Goal: Task Accomplishment & Management: Manage account settings

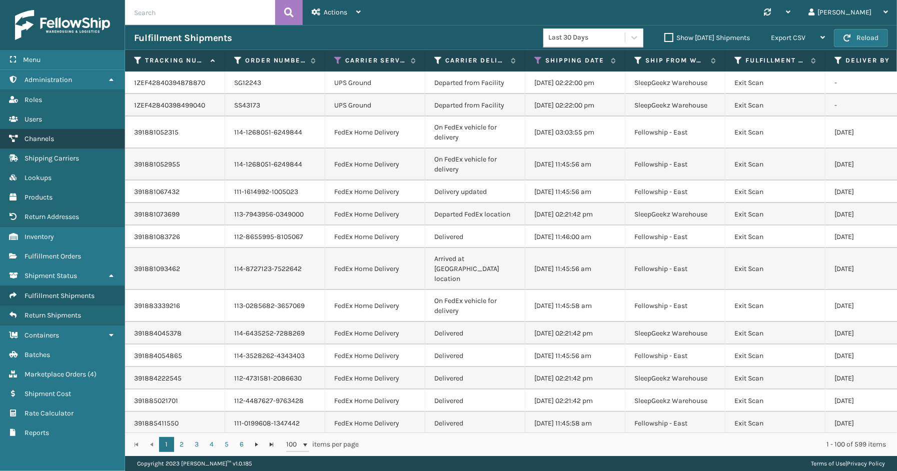
click at [39, 135] on span "Channels" at bounding box center [40, 139] width 30 height 9
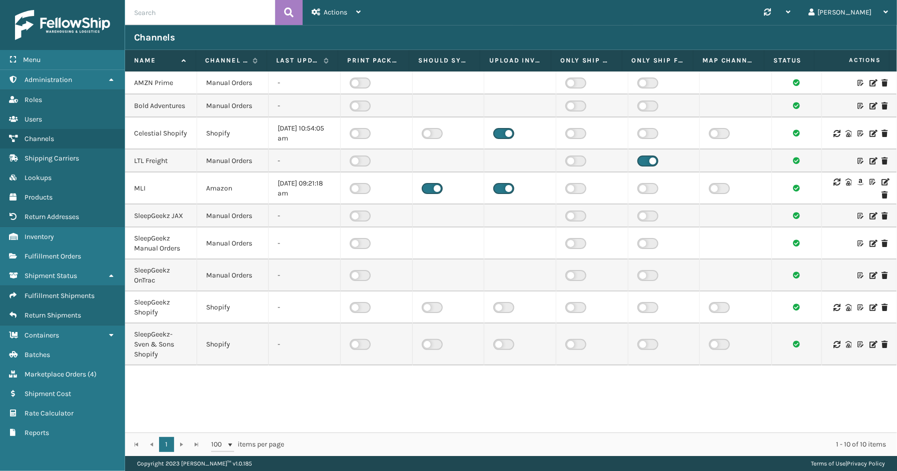
click at [881, 179] on icon at bounding box center [884, 182] width 6 height 7
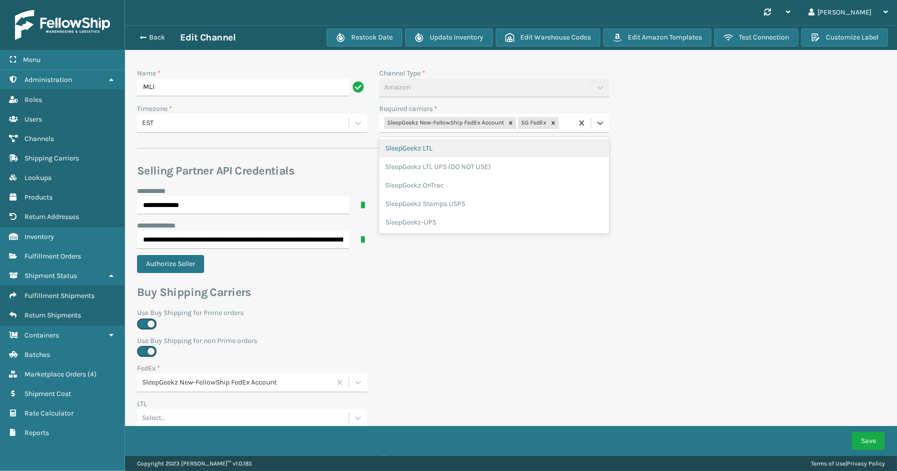
click at [563, 123] on div "SleepGeekz New-FellowShip FedEx Account SG FedEx" at bounding box center [476, 123] width 194 height 17
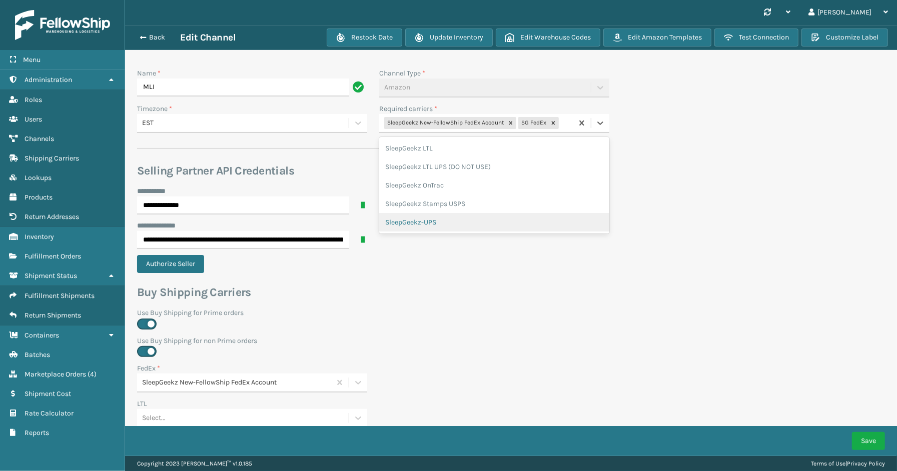
click at [459, 216] on div "SleepGeekz-UPS" at bounding box center [494, 222] width 230 height 19
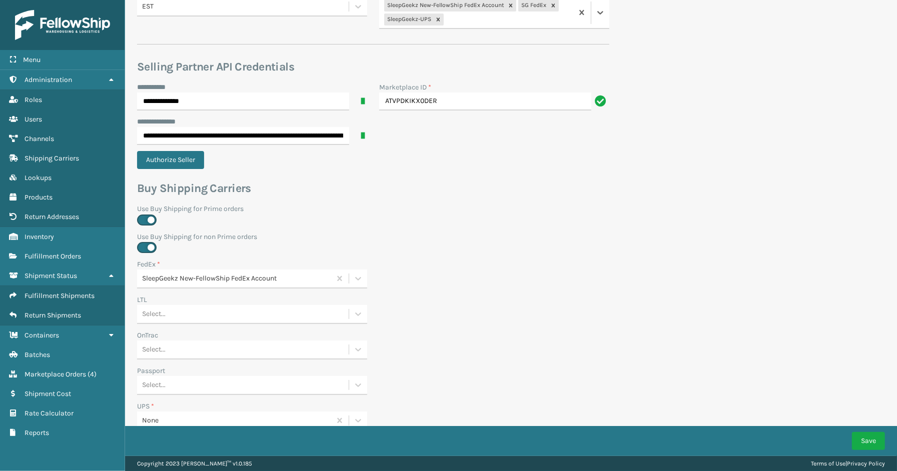
scroll to position [278, 0]
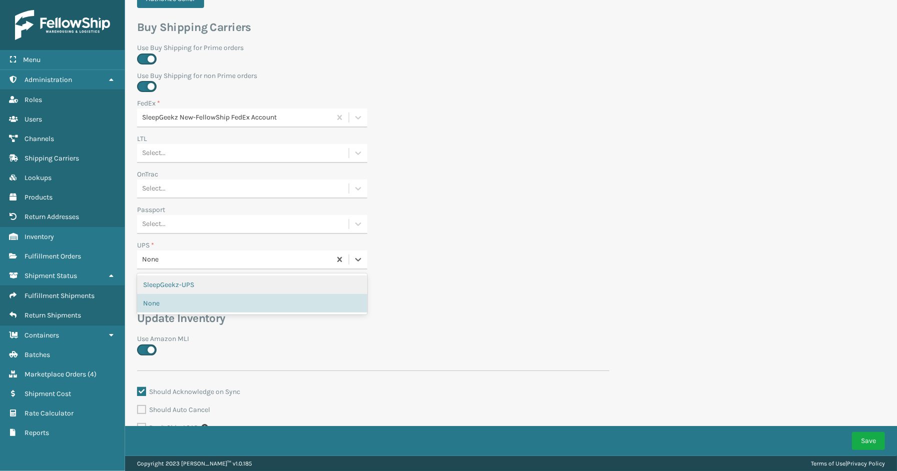
click at [232, 255] on div "None" at bounding box center [237, 260] width 190 height 11
drag, startPoint x: 189, startPoint y: 282, endPoint x: 295, endPoint y: 319, distance: 112.1
click at [196, 282] on div "SleepGeekz-UPS" at bounding box center [252, 285] width 230 height 19
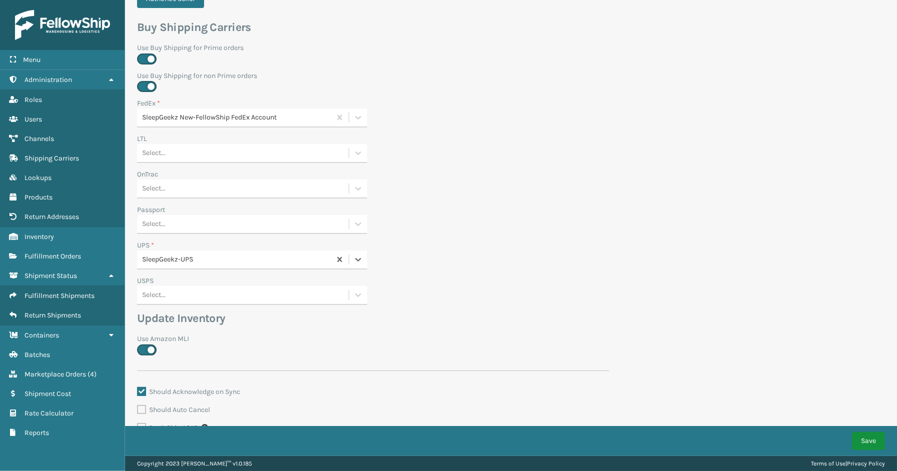
click at [872, 441] on button "Save" at bounding box center [868, 441] width 33 height 18
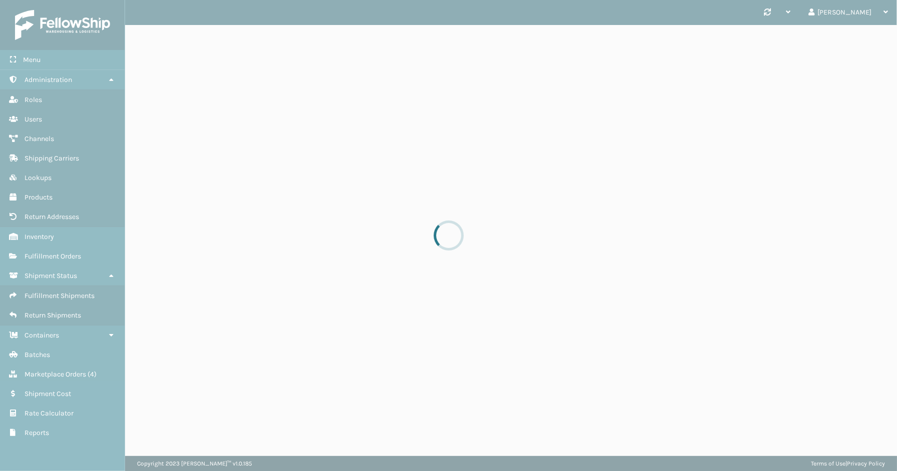
scroll to position [0, 0]
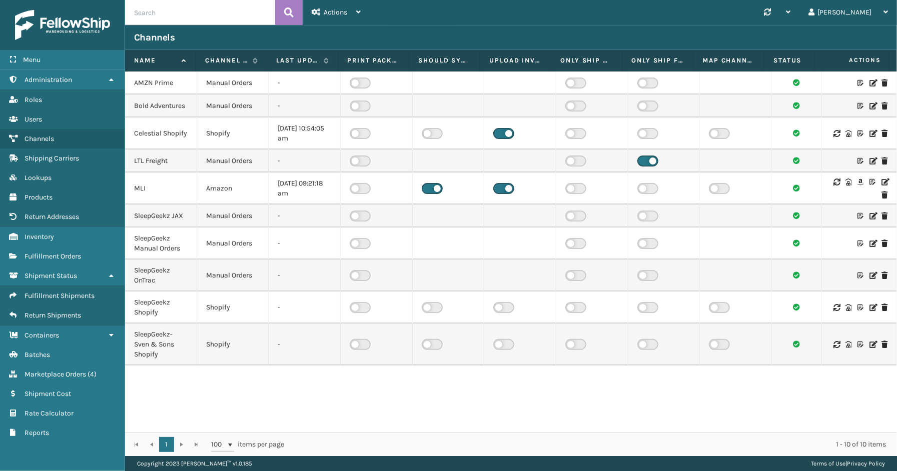
click at [881, 179] on icon at bounding box center [884, 182] width 6 height 7
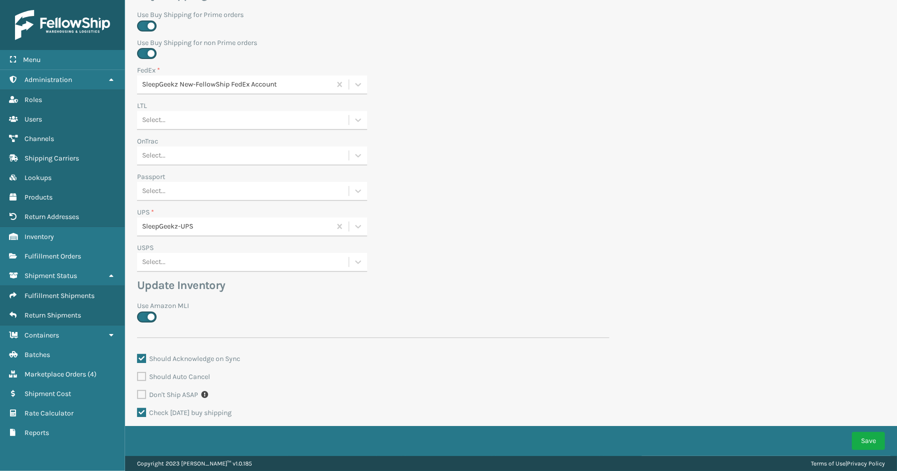
scroll to position [329, 0]
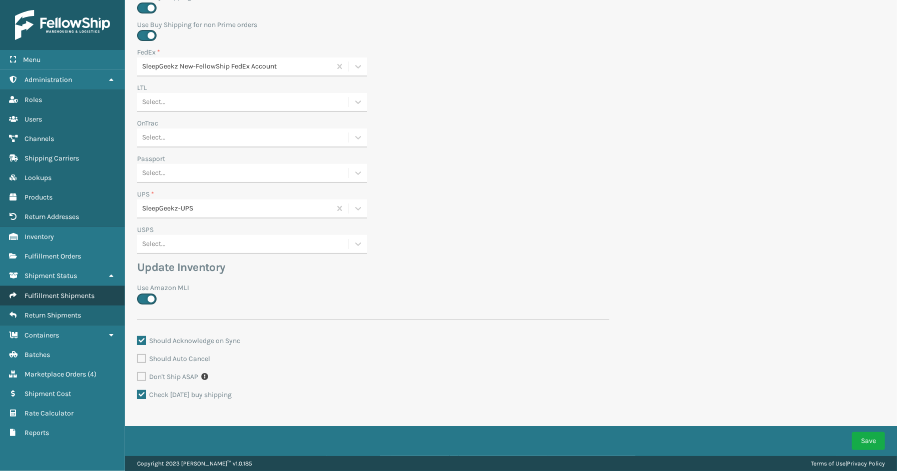
click at [56, 292] on span "Fulfillment Shipments" at bounding box center [60, 296] width 70 height 9
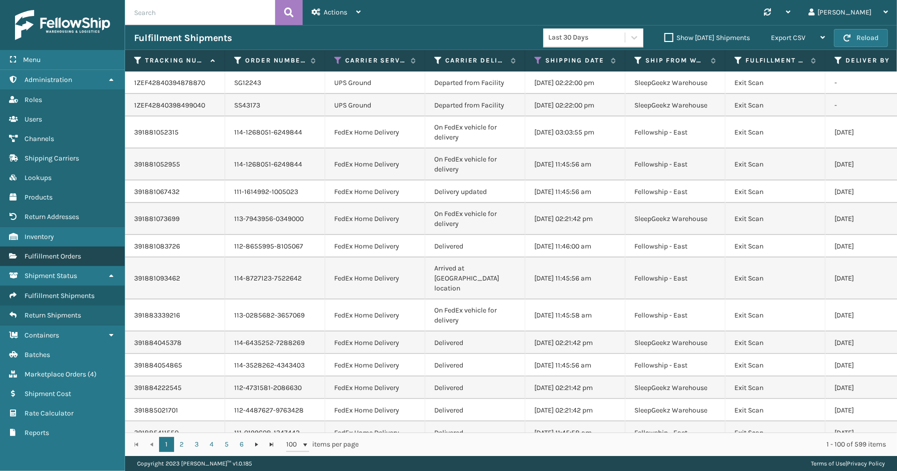
click at [58, 253] on span "Fulfillment Orders" at bounding box center [53, 256] width 57 height 9
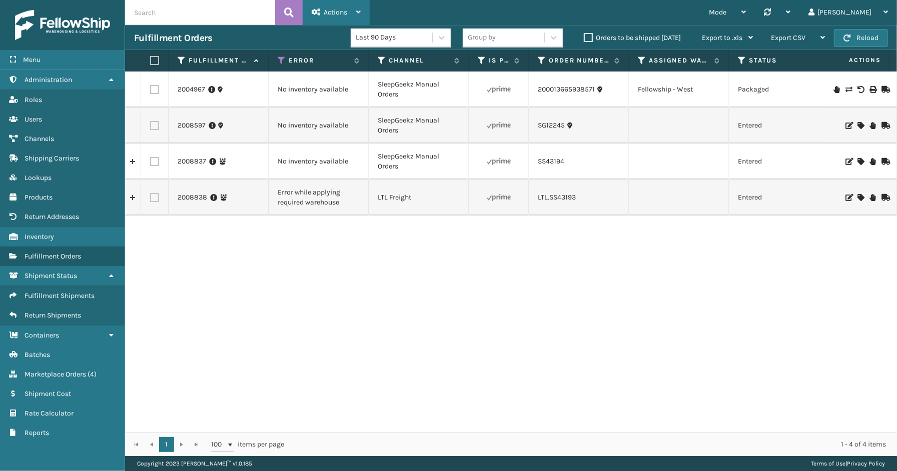
click at [346, 14] on span "Actions" at bounding box center [336, 12] width 24 height 9
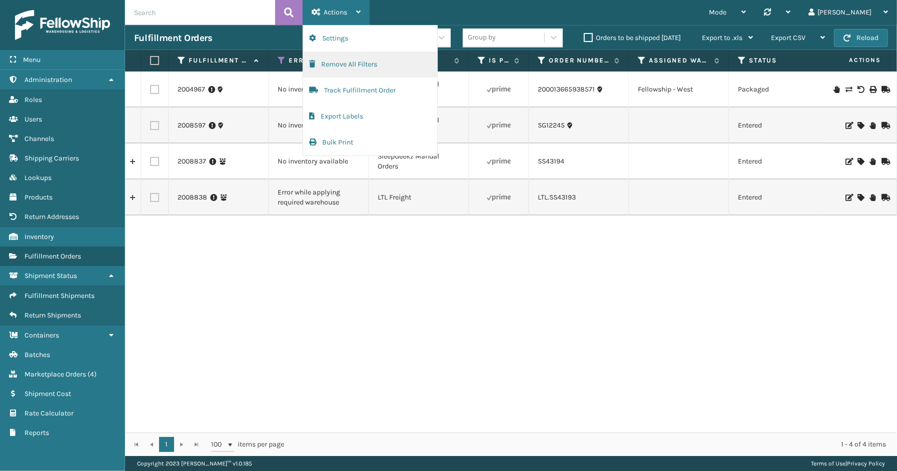
click at [334, 68] on button "Remove All Filters" at bounding box center [370, 65] width 134 height 26
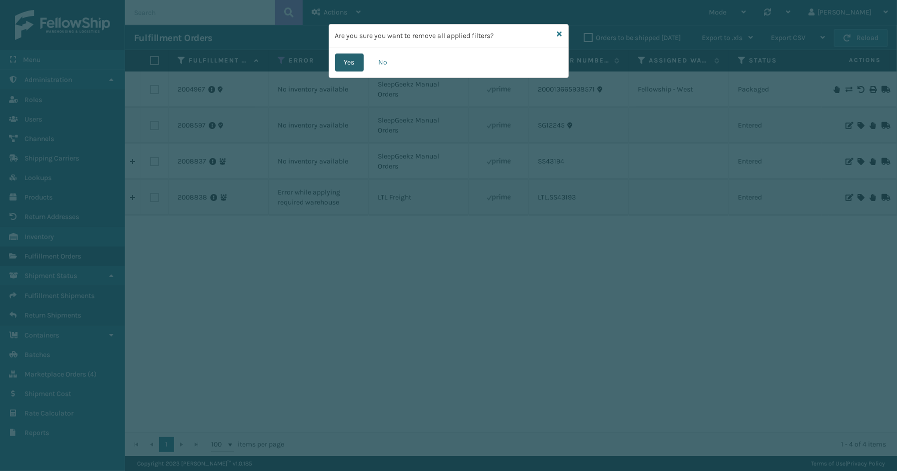
click at [356, 61] on button "Yes" at bounding box center [349, 63] width 29 height 18
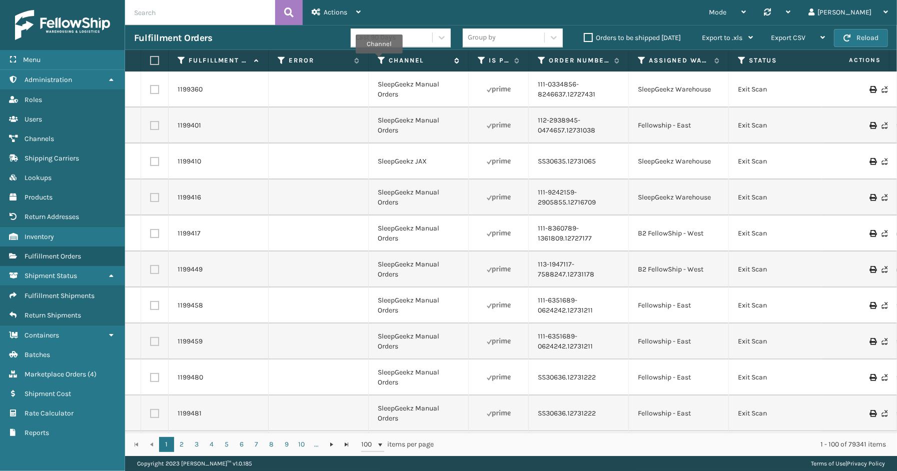
click at [379, 61] on icon at bounding box center [382, 60] width 8 height 9
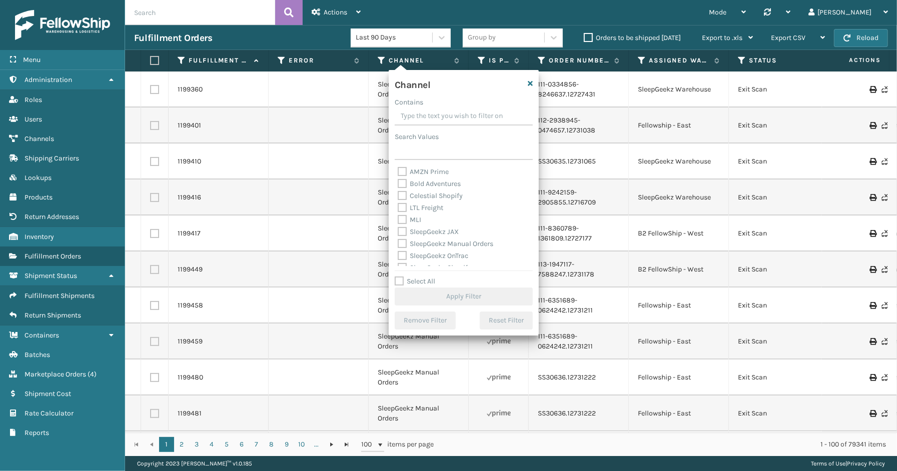
click at [428, 286] on div "Select All Apply Filter" at bounding box center [464, 291] width 138 height 30
drag, startPoint x: 421, startPoint y: 282, endPoint x: 425, endPoint y: 241, distance: 41.3
click at [421, 279] on label "Select All" at bounding box center [415, 281] width 41 height 9
click at [421, 277] on input "Select All" at bounding box center [470, 276] width 150 height 1
checkbox input "true"
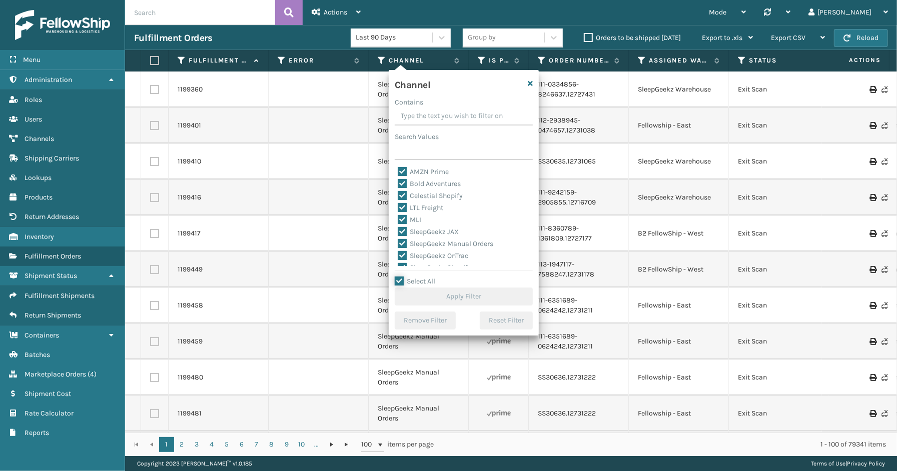
checkbox input "true"
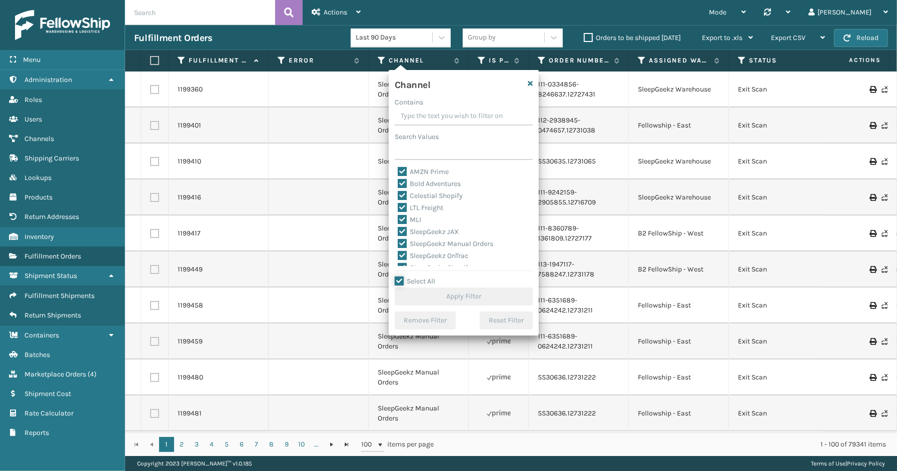
checkbox input "true"
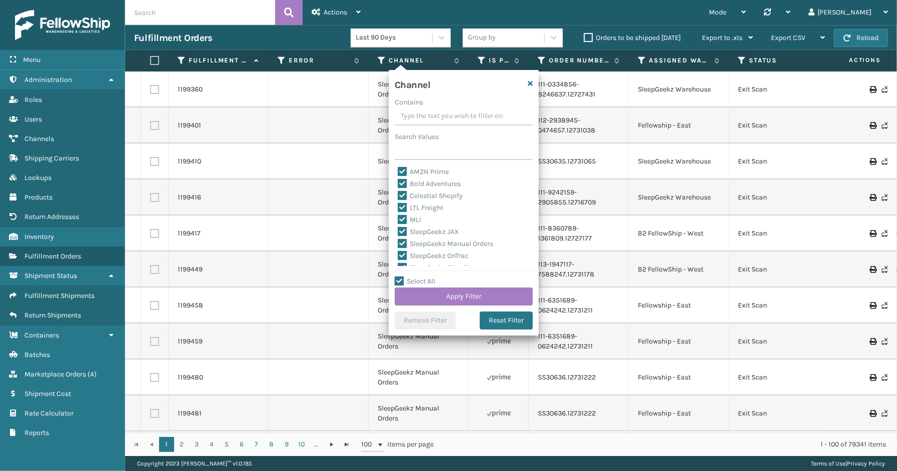
click at [428, 209] on label "LTL Freight" at bounding box center [421, 208] width 46 height 9
click at [398, 209] on input "LTL Freight" at bounding box center [398, 205] width 1 height 7
checkbox input "false"
click at [458, 292] on button "Apply Filter" at bounding box center [464, 297] width 138 height 18
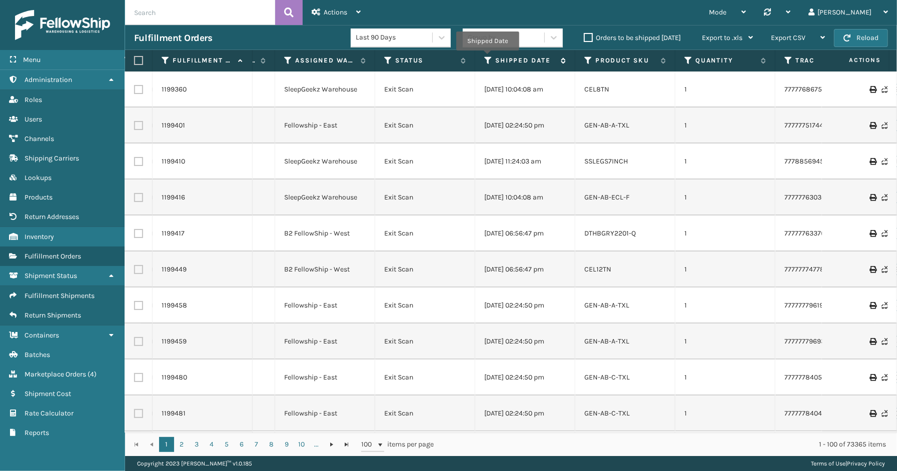
click at [487, 58] on icon at bounding box center [488, 60] width 8 height 9
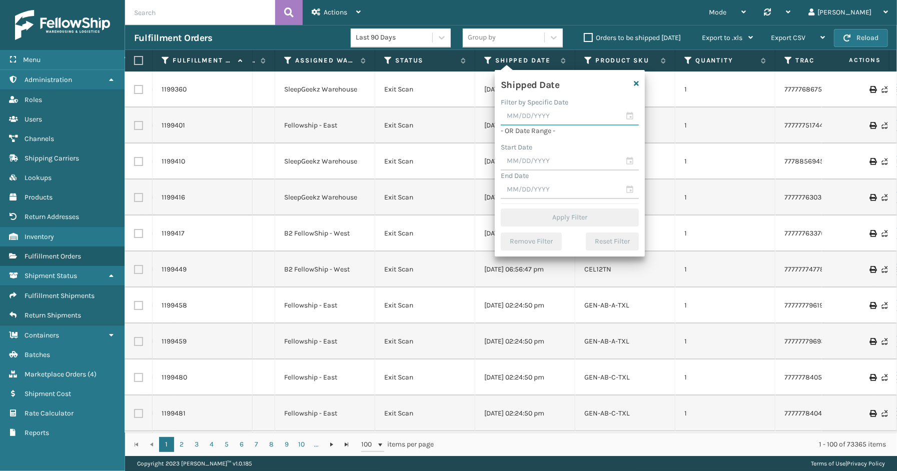
click at [631, 116] on input "text" at bounding box center [570, 117] width 138 height 18
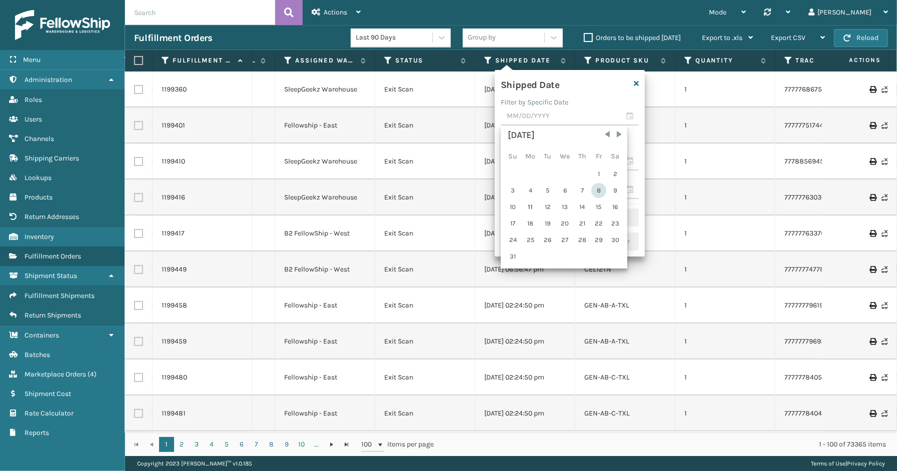
click at [598, 189] on div "8" at bounding box center [598, 190] width 15 height 15
type input "[DATE]"
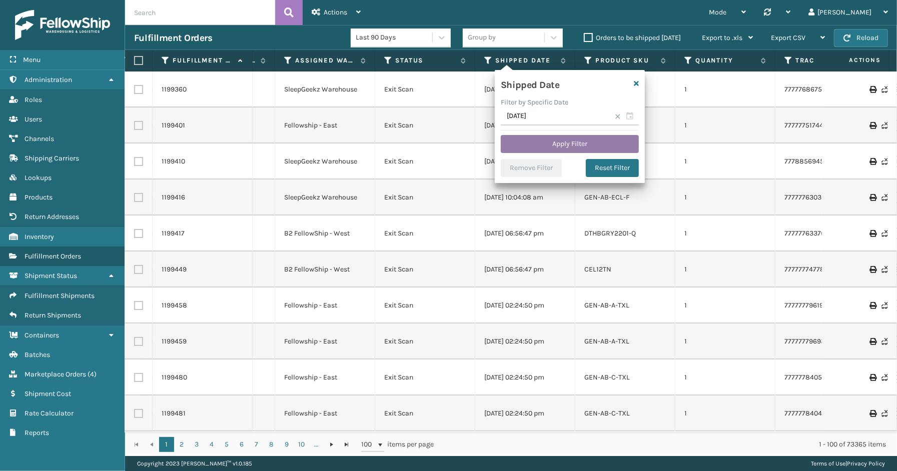
click at [576, 142] on button "Apply Filter" at bounding box center [570, 144] width 138 height 18
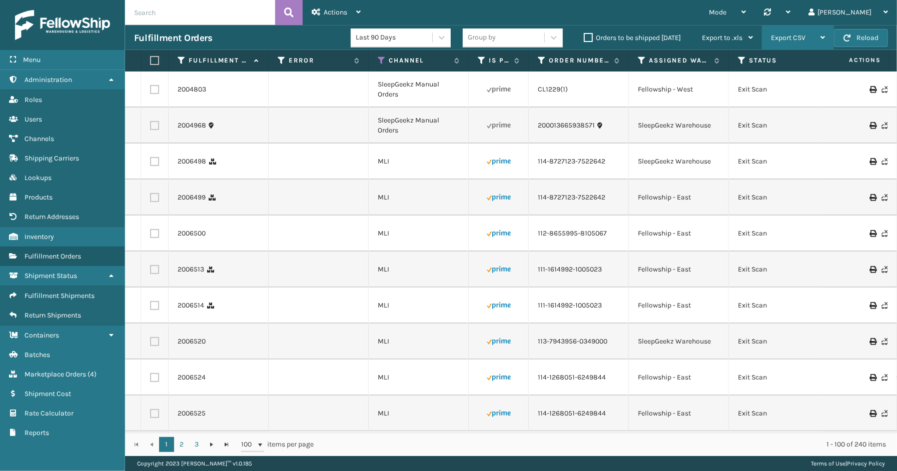
click at [776, 39] on span "Export CSV" at bounding box center [788, 38] width 35 height 9
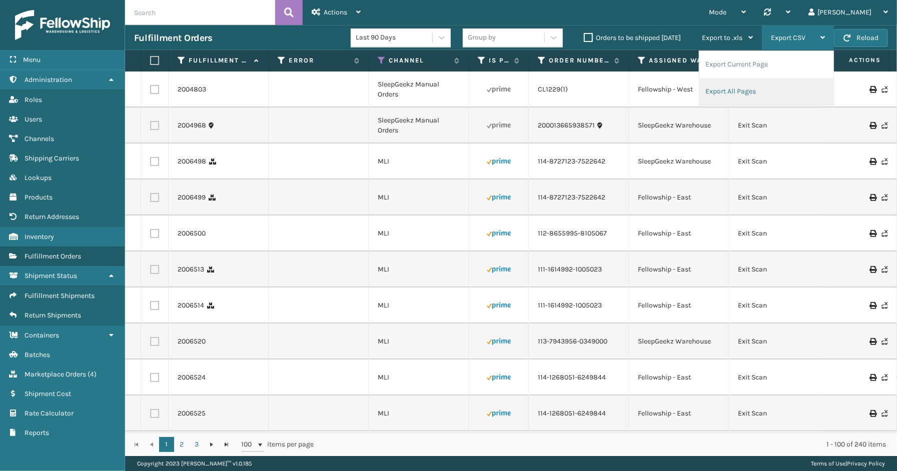
click at [761, 88] on li "Export All Pages" at bounding box center [766, 91] width 134 height 27
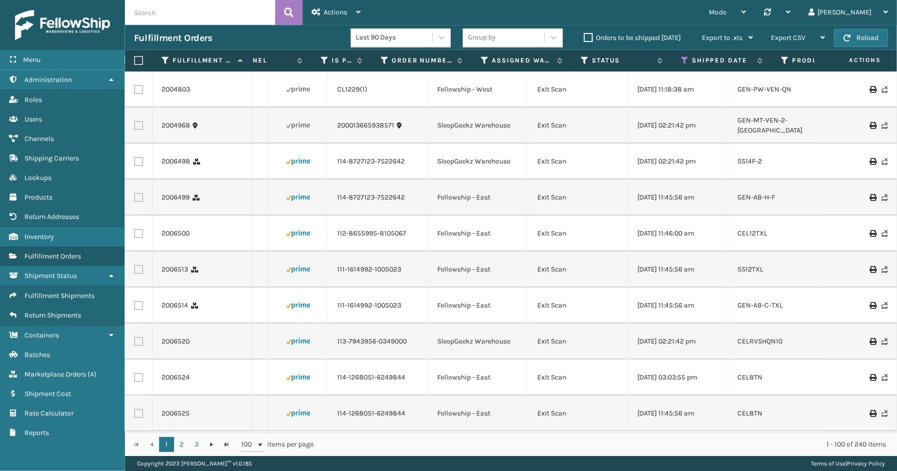
scroll to position [0, 201]
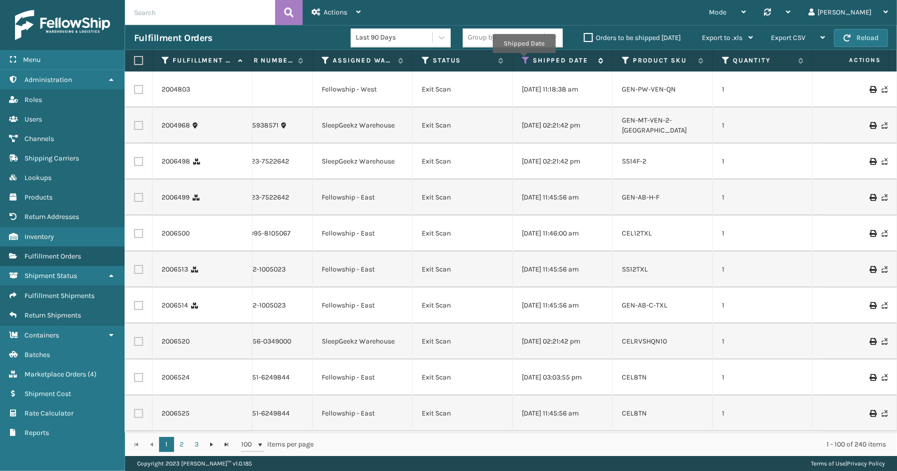
click at [524, 60] on icon at bounding box center [526, 60] width 8 height 9
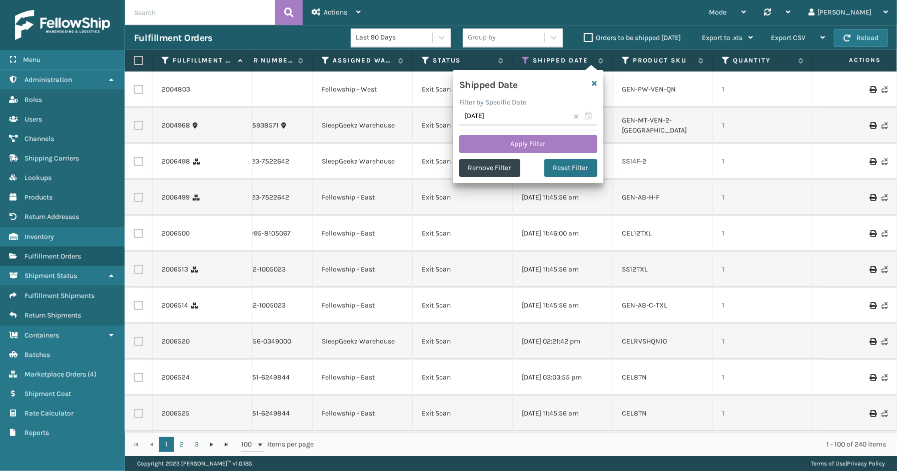
click at [573, 115] on span at bounding box center [576, 117] width 6 height 6
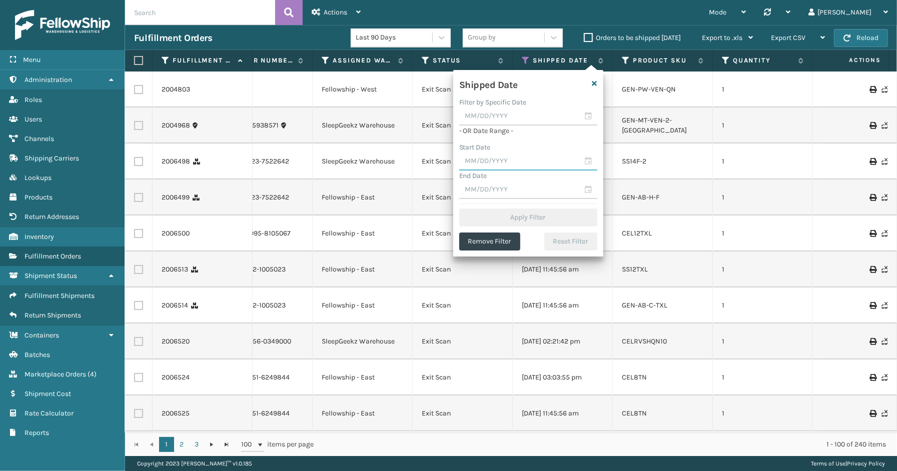
click at [587, 162] on input "text" at bounding box center [528, 162] width 138 height 18
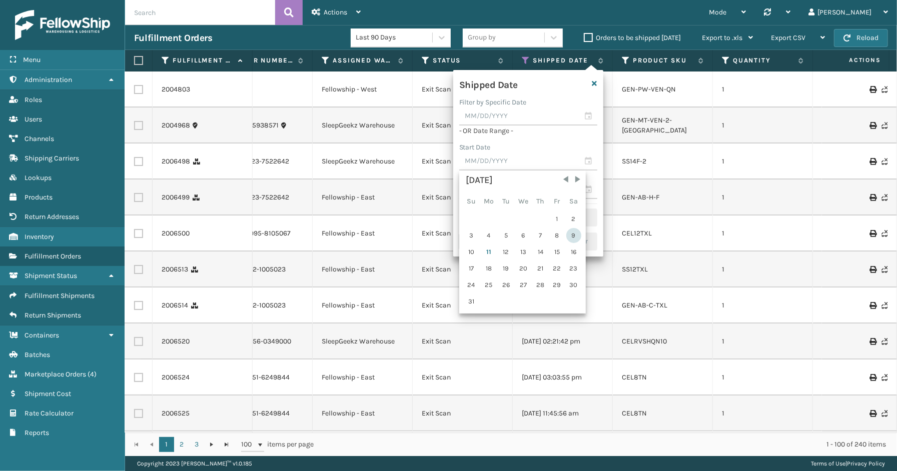
click at [572, 236] on div "9" at bounding box center [573, 235] width 15 height 15
type input "[DATE]"
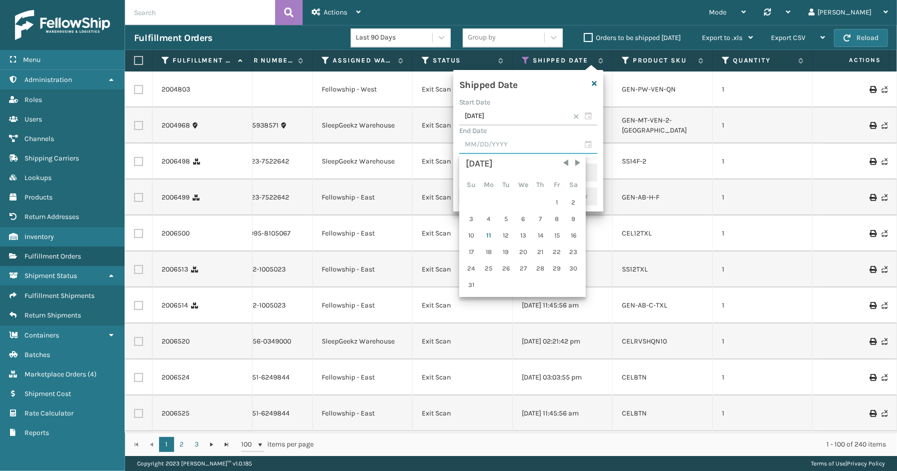
click at [588, 144] on input "text" at bounding box center [528, 145] width 138 height 18
click at [467, 232] on div "10" at bounding box center [472, 235] width 16 height 15
type input "[DATE]"
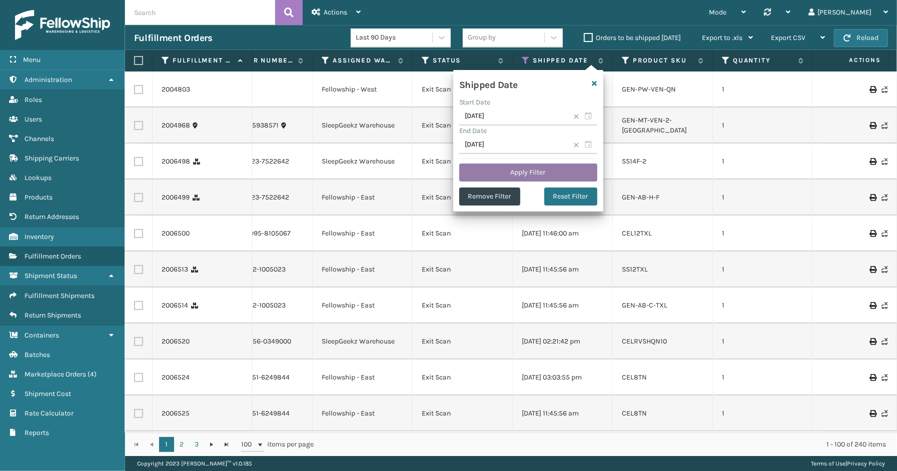
click at [497, 167] on button "Apply Filter" at bounding box center [528, 173] width 138 height 18
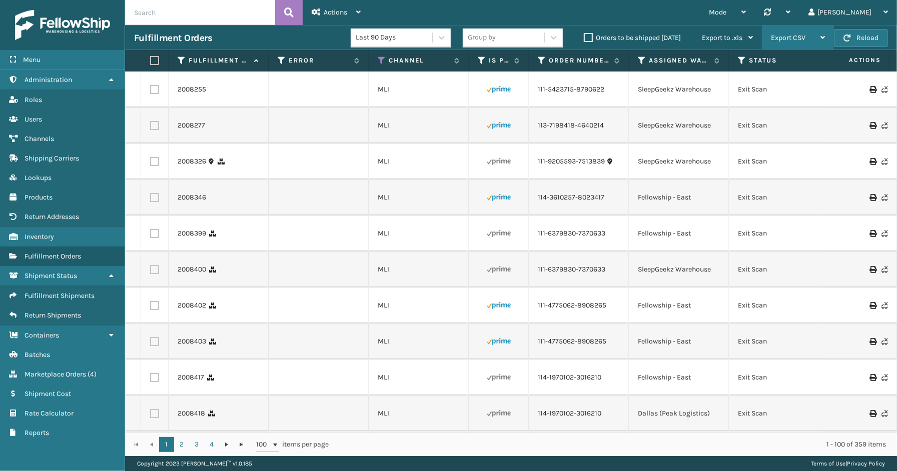
click at [799, 38] on span "Export CSV" at bounding box center [788, 38] width 35 height 9
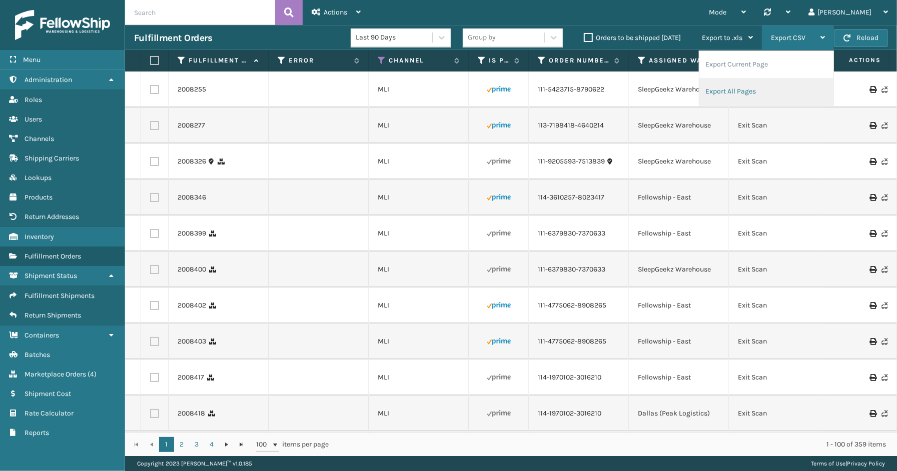
click at [764, 87] on li "Export All Pages" at bounding box center [766, 91] width 134 height 27
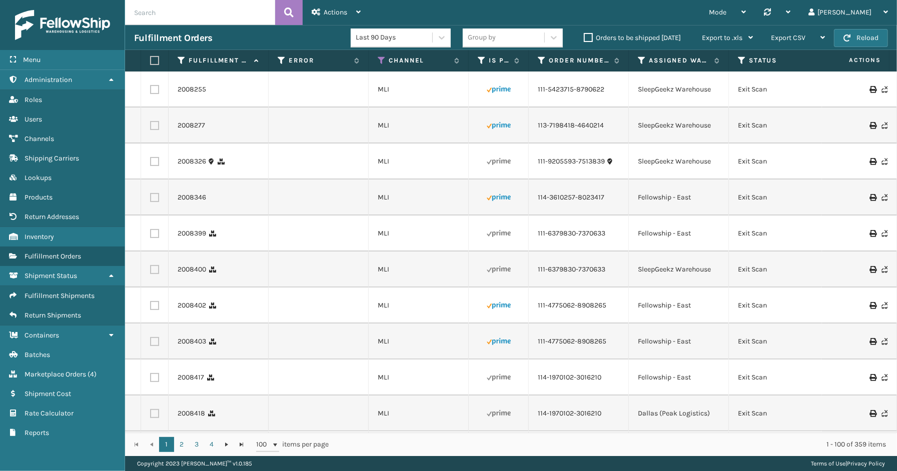
drag, startPoint x: 99, startPoint y: 463, endPoint x: 99, endPoint y: 455, distance: 8.0
click at [99, 463] on div "Menu Return Addresses Administration Return Addresses Roles Return Addresses Us…" at bounding box center [62, 235] width 125 height 471
click at [64, 292] on span "Fulfillment Shipments" at bounding box center [60, 296] width 70 height 9
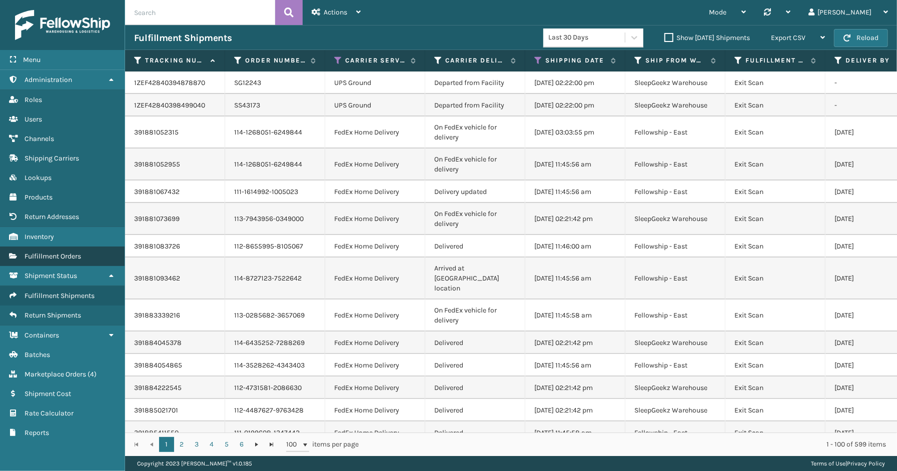
click at [48, 252] on span "Fulfillment Orders" at bounding box center [53, 256] width 57 height 9
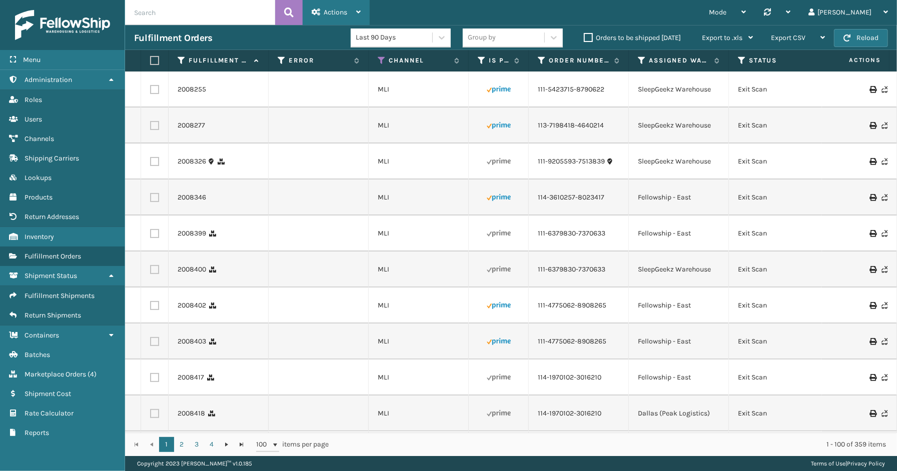
click at [346, 14] on span "Actions" at bounding box center [336, 12] width 24 height 9
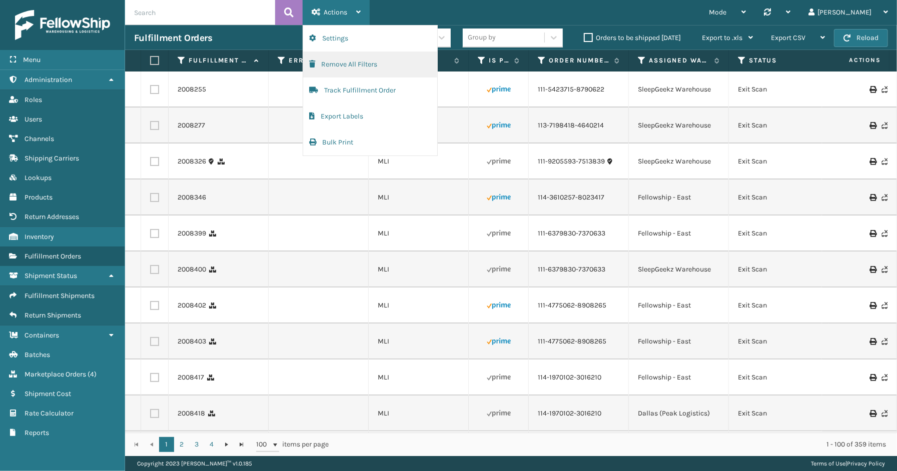
click at [338, 68] on button "Remove All Filters" at bounding box center [370, 65] width 134 height 26
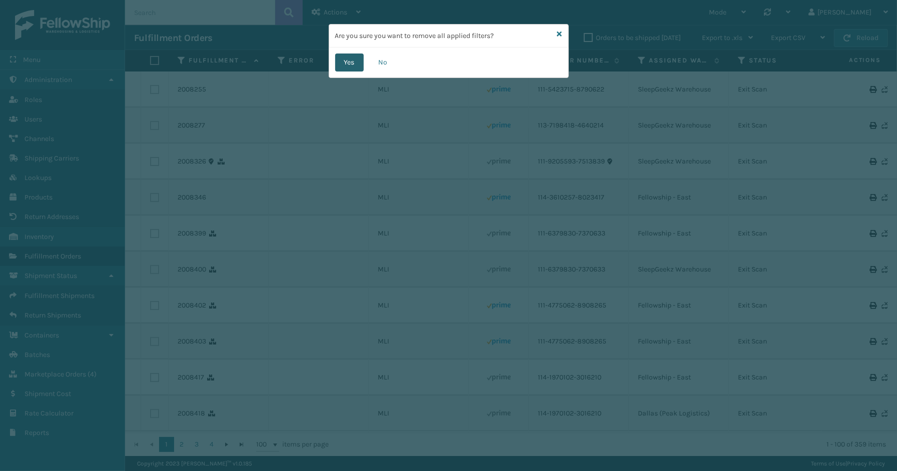
click at [357, 66] on button "Yes" at bounding box center [349, 63] width 29 height 18
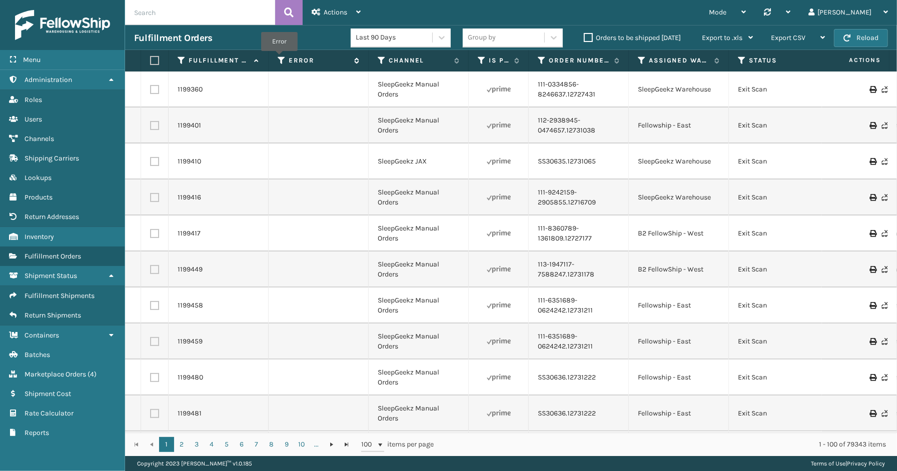
click at [279, 58] on icon at bounding box center [282, 60] width 8 height 9
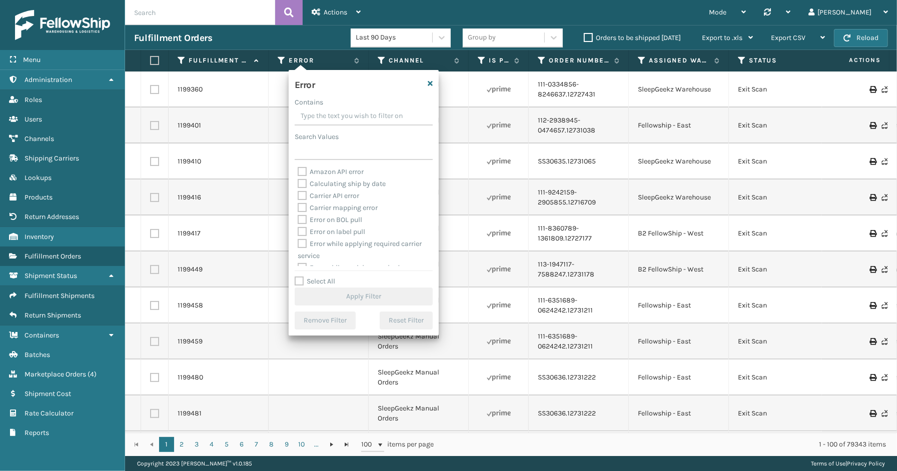
click at [322, 281] on label "Select All" at bounding box center [315, 281] width 41 height 9
click at [322, 277] on input "Select All" at bounding box center [370, 276] width 150 height 1
checkbox input "true"
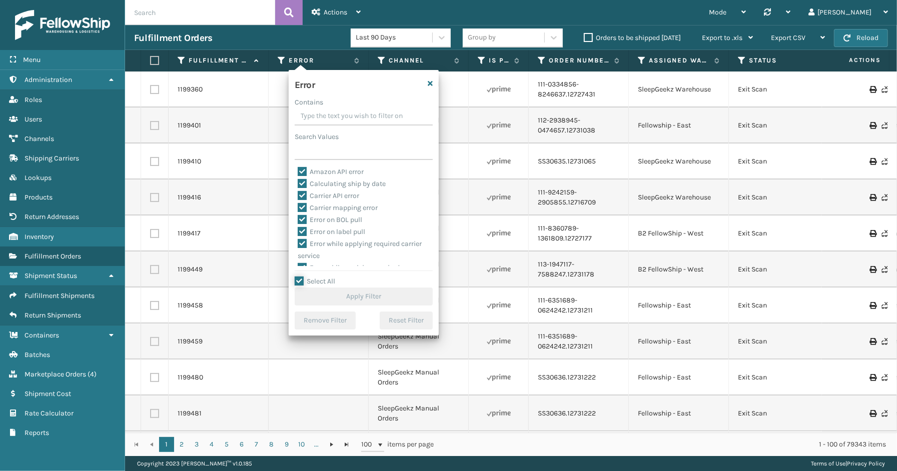
checkbox input "true"
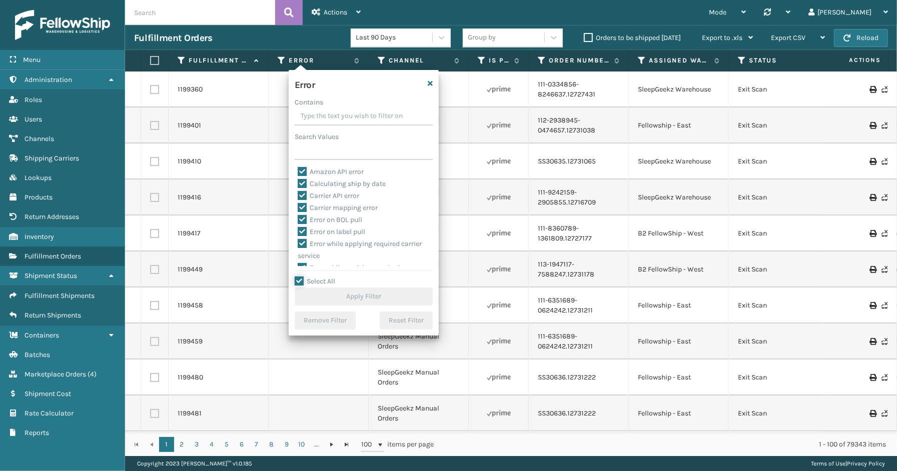
checkbox input "true"
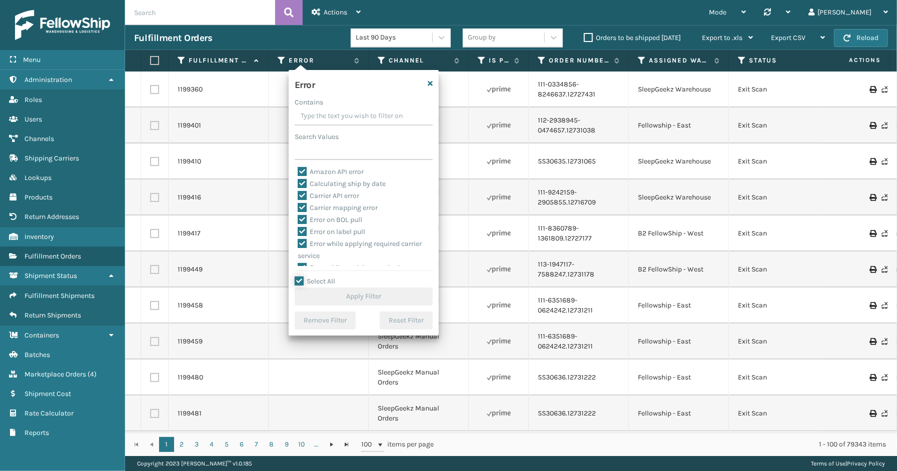
checkbox input "true"
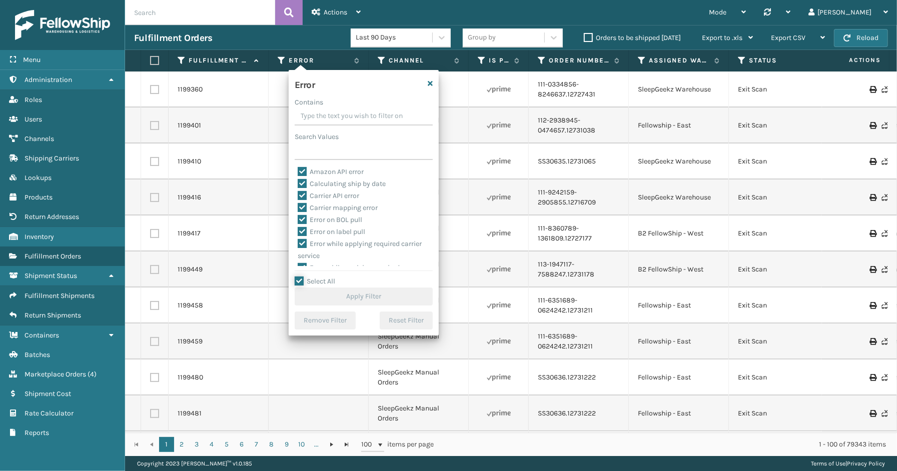
checkbox input "true"
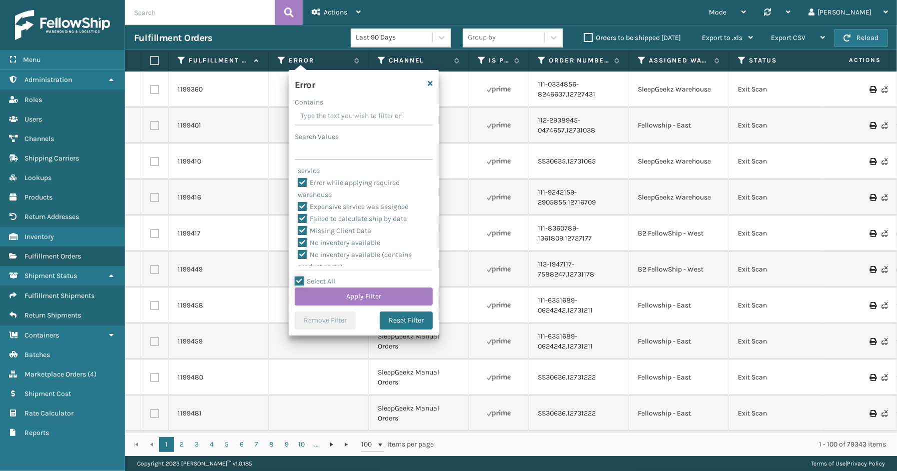
scroll to position [212, 0]
click at [341, 262] on label "To be cancelled" at bounding box center [328, 260] width 60 height 9
click at [298, 261] on input "To be cancelled" at bounding box center [298, 258] width 1 height 7
checkbox input "false"
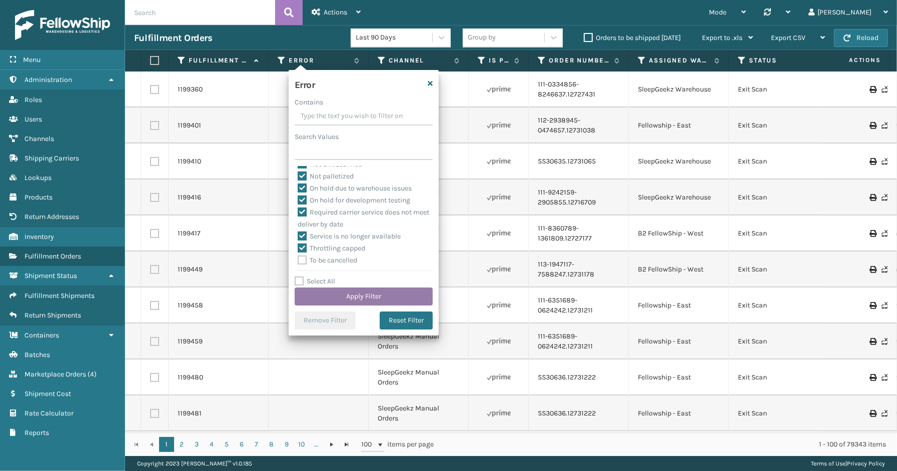
click at [357, 298] on button "Apply Filter" at bounding box center [364, 297] width 138 height 18
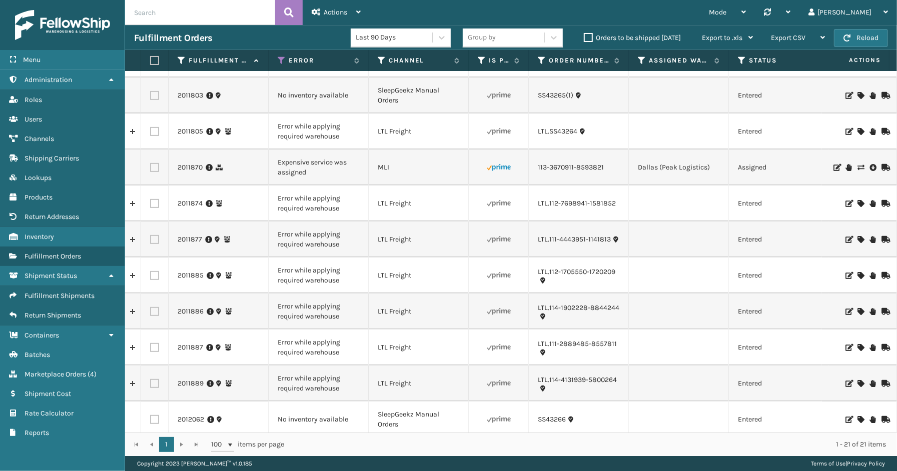
scroll to position [403, 0]
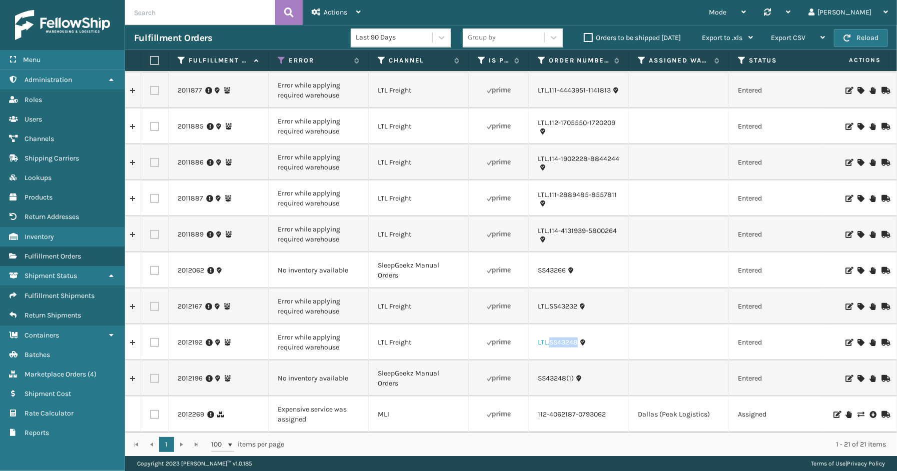
drag, startPoint x: 578, startPoint y: 338, endPoint x: 550, endPoint y: 339, distance: 27.5
click at [550, 339] on div "LTL.SS43248" at bounding box center [579, 343] width 82 height 10
copy link "SS43248"
click at [192, 338] on link "2012192" at bounding box center [190, 343] width 25 height 10
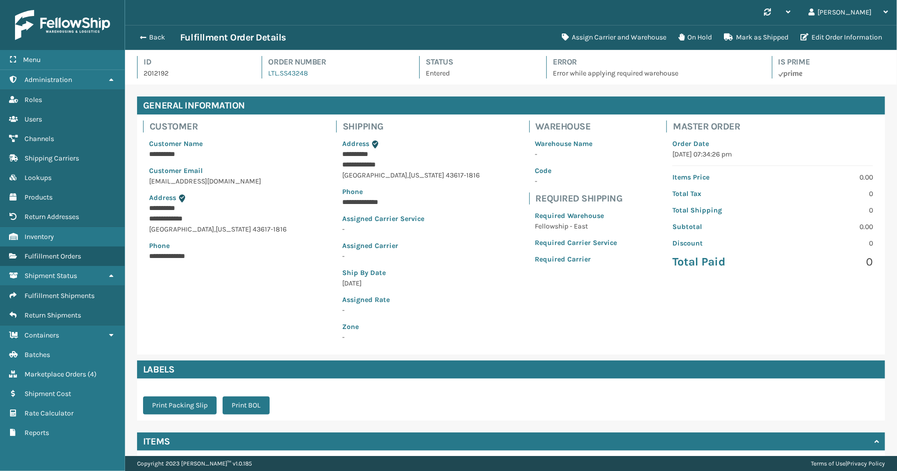
scroll to position [24, 772]
click at [624, 41] on button "Assign Carrier and Warehouse" at bounding box center [614, 38] width 117 height 20
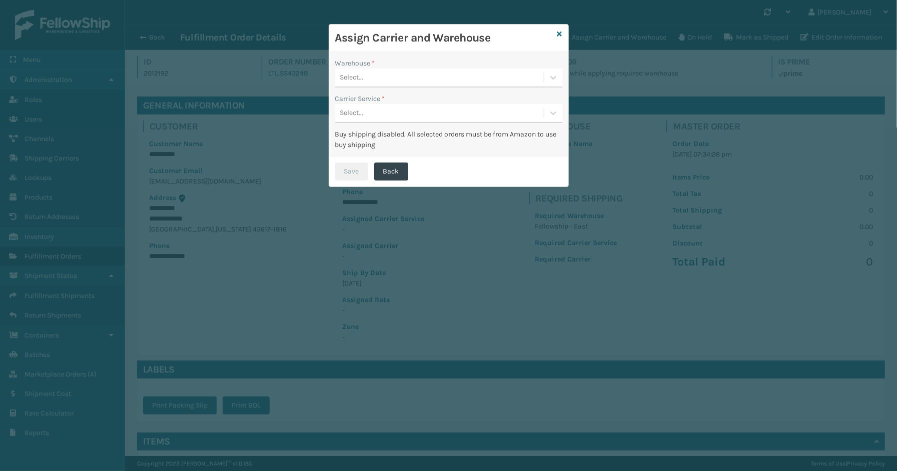
click at [366, 73] on div "Select..." at bounding box center [439, 78] width 209 height 17
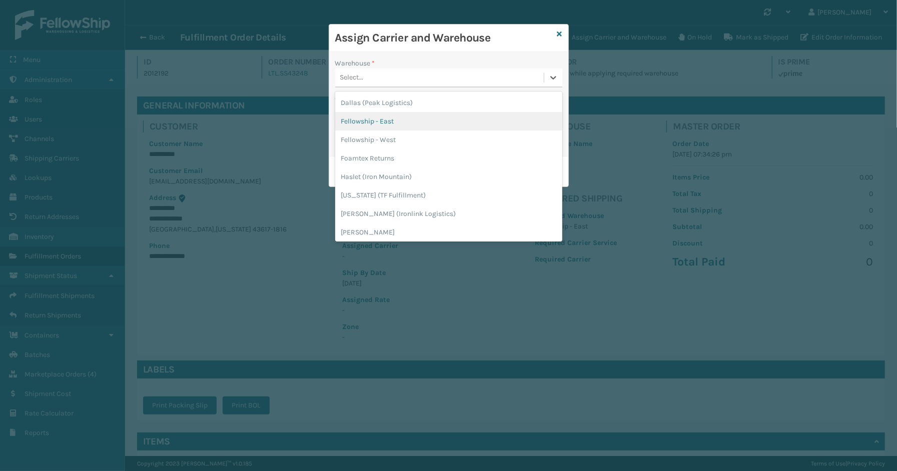
click at [383, 122] on div "Fellowship - East" at bounding box center [448, 121] width 227 height 19
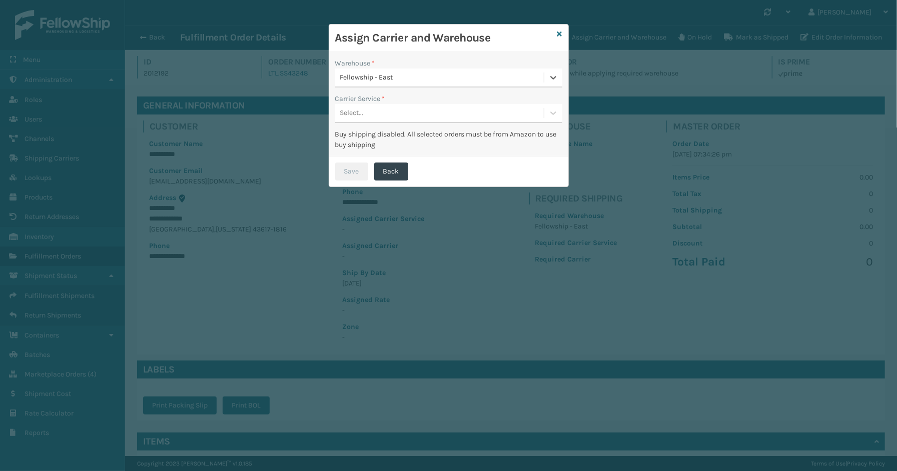
click at [381, 114] on div "Select..." at bounding box center [439, 113] width 209 height 17
click at [382, 139] on div "LTL" at bounding box center [448, 138] width 227 height 19
click at [357, 170] on button "Save" at bounding box center [351, 172] width 33 height 18
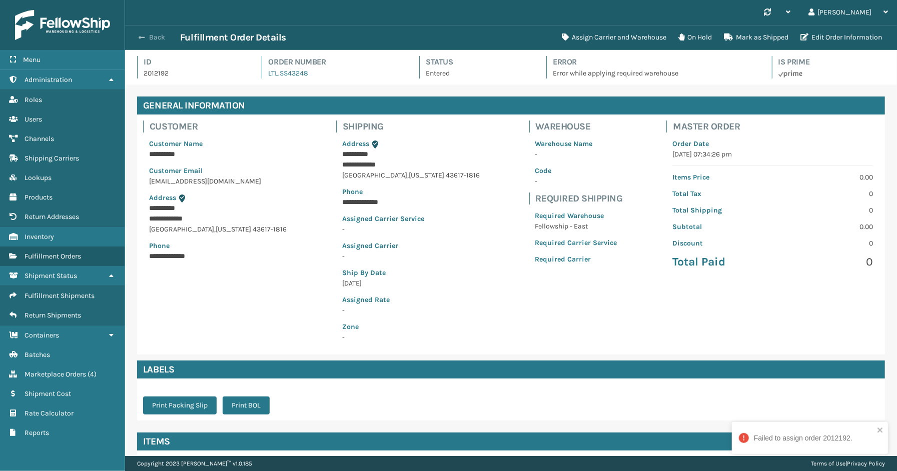
click at [164, 35] on button "Back" at bounding box center [157, 37] width 46 height 9
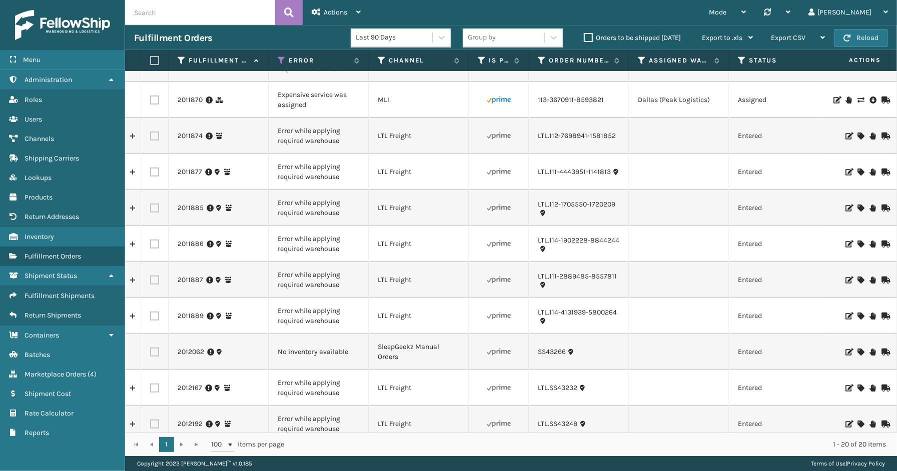
scroll to position [367, 0]
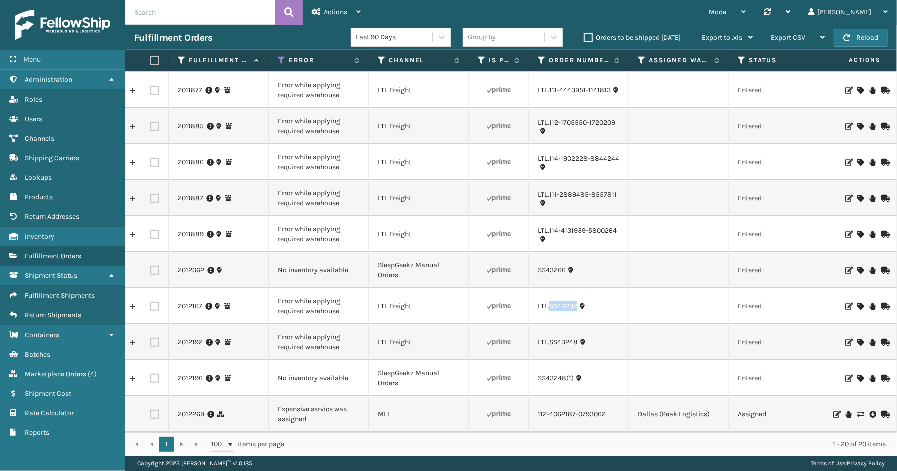
drag, startPoint x: 579, startPoint y: 303, endPoint x: 549, endPoint y: 305, distance: 30.1
click at [549, 305] on td "LTL.SS43232" at bounding box center [579, 307] width 100 height 36
copy link "SS43232"
click at [181, 302] on link "2012167" at bounding box center [190, 307] width 25 height 10
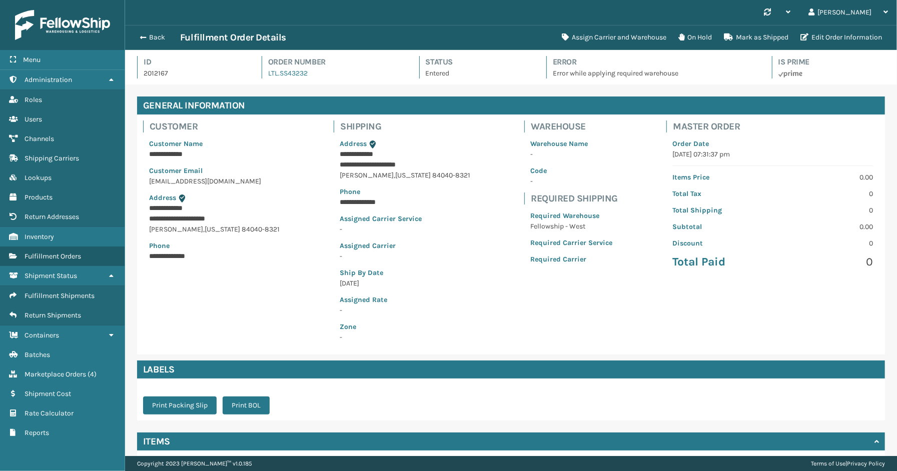
scroll to position [24, 772]
click at [622, 39] on button "Assign Carrier and Warehouse" at bounding box center [614, 38] width 117 height 20
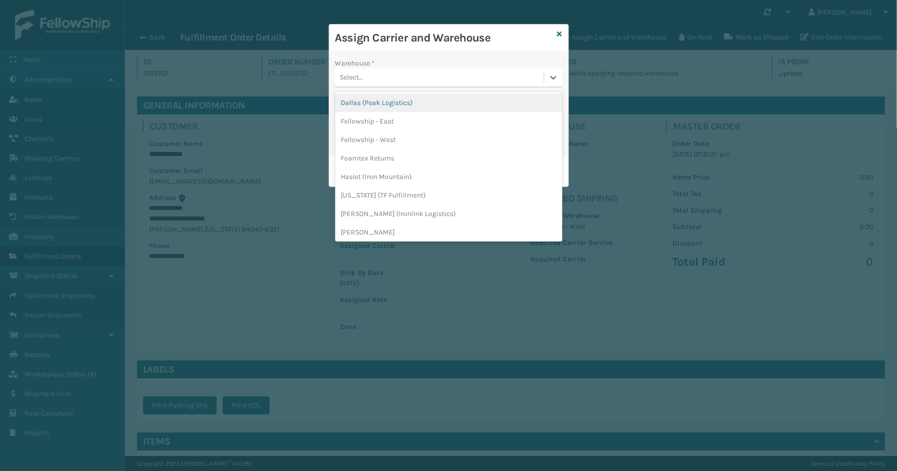
drag, startPoint x: 431, startPoint y: 76, endPoint x: 401, endPoint y: 101, distance: 39.4
click at [431, 76] on div "Select..." at bounding box center [439, 78] width 209 height 17
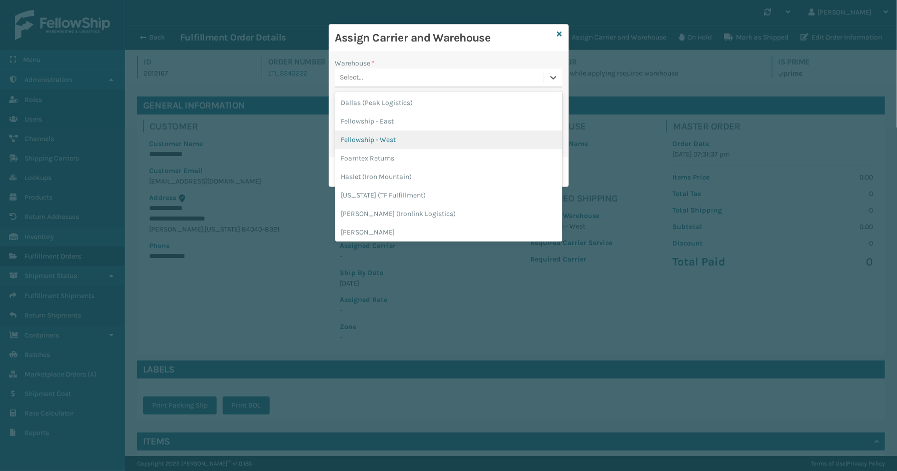
click at [386, 136] on div "Fellowship - West" at bounding box center [448, 140] width 227 height 19
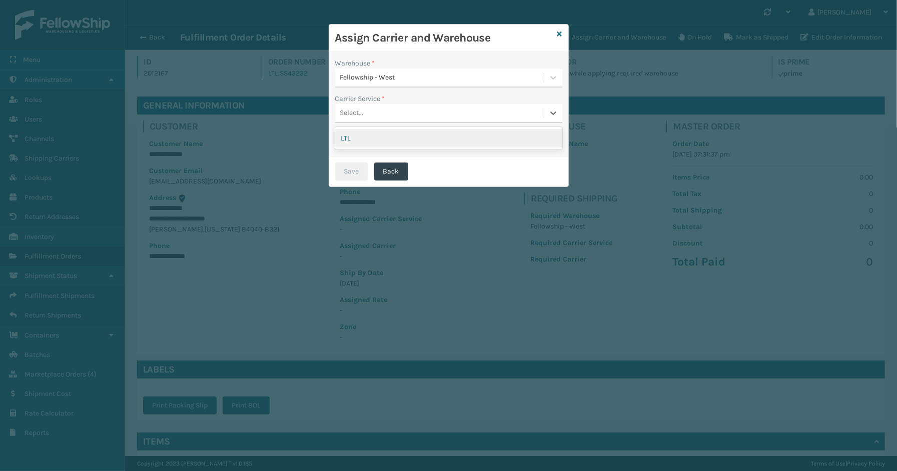
click at [379, 107] on div "Select..." at bounding box center [439, 113] width 209 height 17
click at [369, 143] on div "LTL" at bounding box center [448, 138] width 227 height 19
click at [353, 165] on button "Save" at bounding box center [351, 172] width 33 height 18
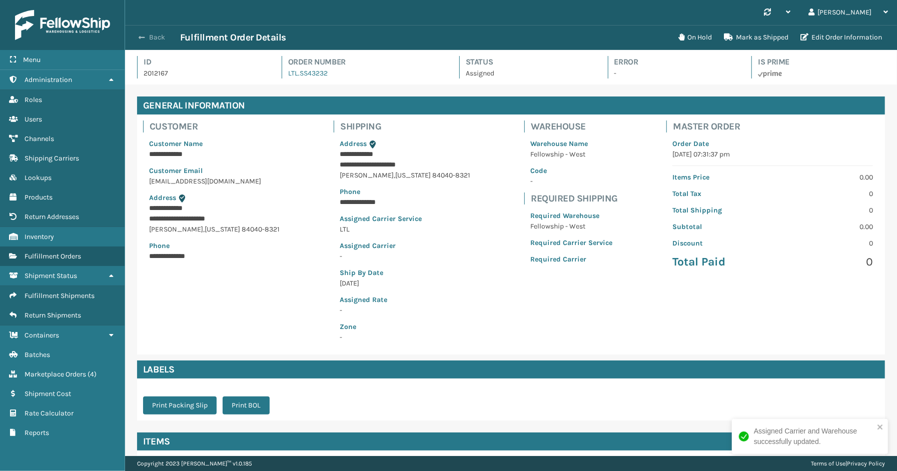
click at [150, 39] on button "Back" at bounding box center [157, 37] width 46 height 9
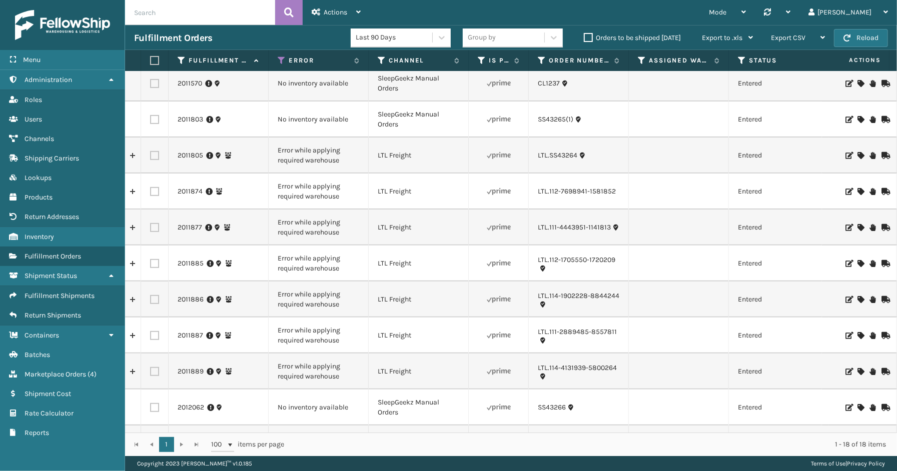
scroll to position [167, 0]
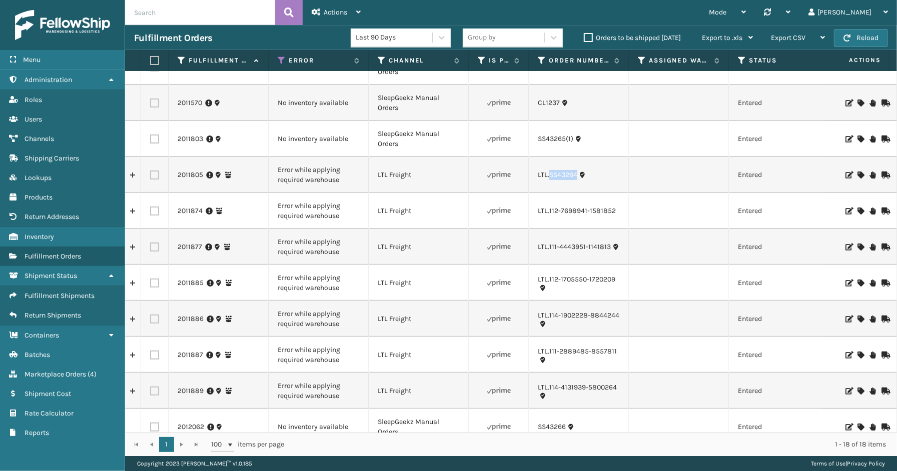
drag, startPoint x: 577, startPoint y: 179, endPoint x: 549, endPoint y: 181, distance: 28.1
click at [549, 181] on td "LTL.SS43264" at bounding box center [579, 175] width 100 height 36
copy link "SS43264"
click at [194, 176] on link "2011805" at bounding box center [191, 175] width 26 height 10
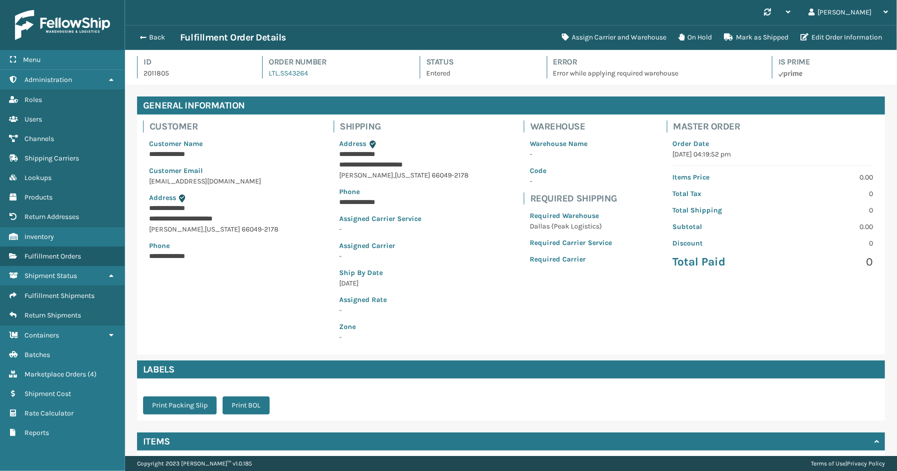
scroll to position [24, 772]
click at [614, 41] on button "Assign Carrier and Warehouse" at bounding box center [614, 38] width 117 height 20
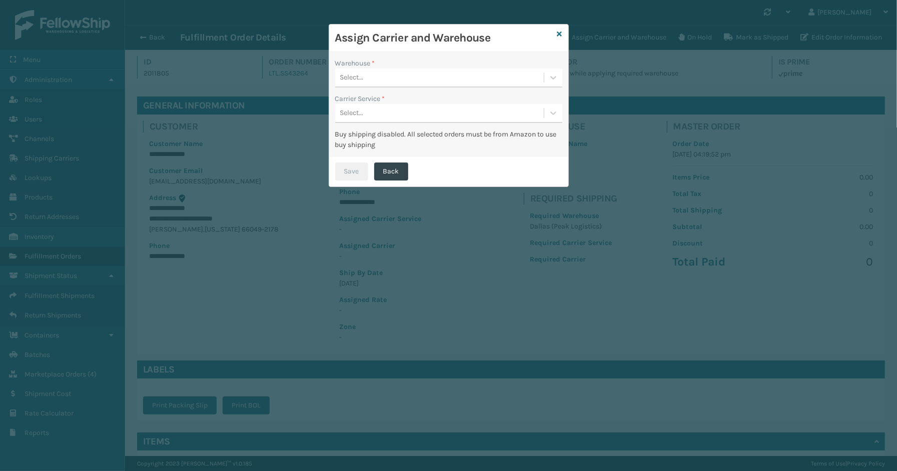
click at [436, 83] on div "Select..." at bounding box center [439, 78] width 209 height 17
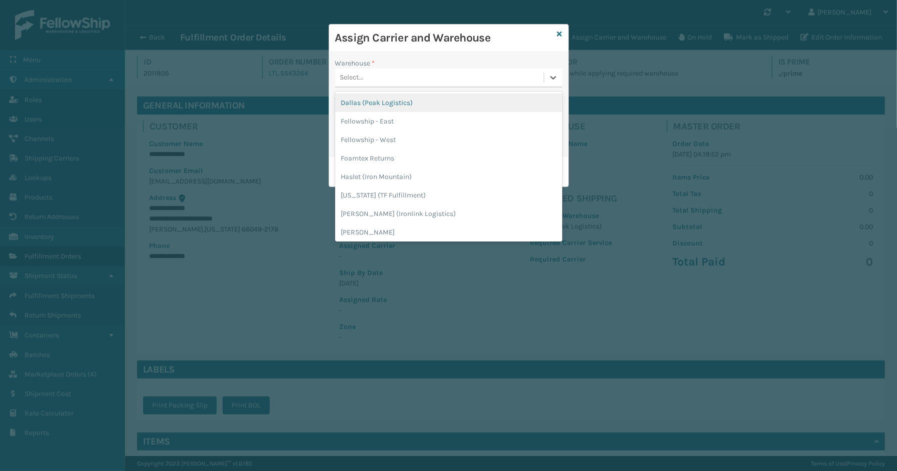
click at [393, 105] on div "Dallas (Peak Logistics)" at bounding box center [448, 103] width 227 height 19
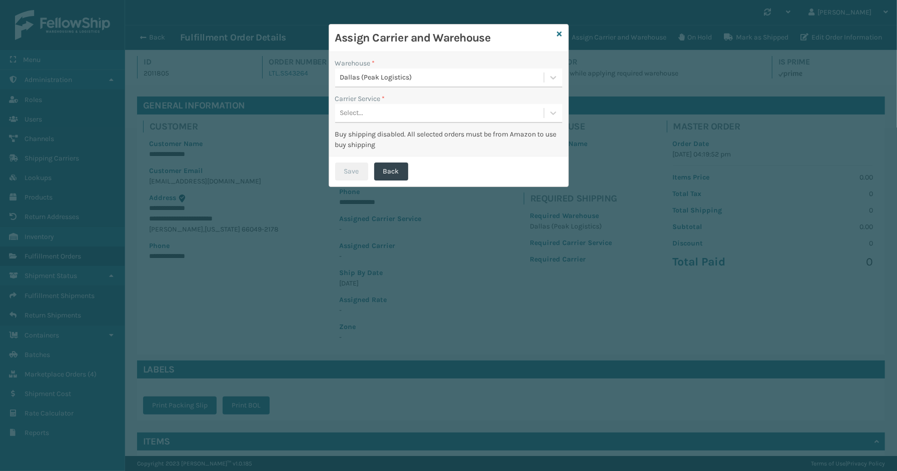
click at [392, 103] on div "Carrier Service *" at bounding box center [448, 99] width 227 height 11
click at [379, 114] on div "Select..." at bounding box center [439, 113] width 209 height 17
drag, startPoint x: 366, startPoint y: 136, endPoint x: 354, endPoint y: 163, distance: 29.6
click at [366, 138] on div "LTL" at bounding box center [448, 138] width 227 height 19
click at [354, 164] on button "Save" at bounding box center [351, 172] width 33 height 18
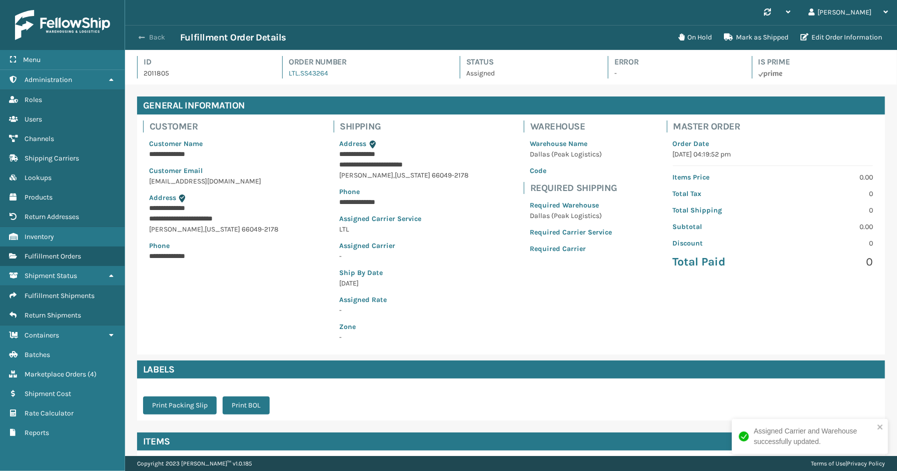
click at [156, 39] on button "Back" at bounding box center [157, 37] width 46 height 9
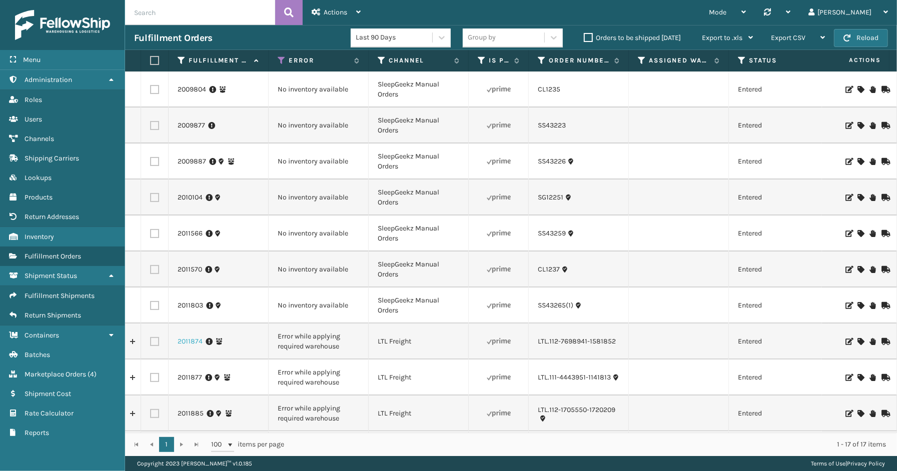
click at [192, 343] on link "2011874" at bounding box center [190, 342] width 25 height 10
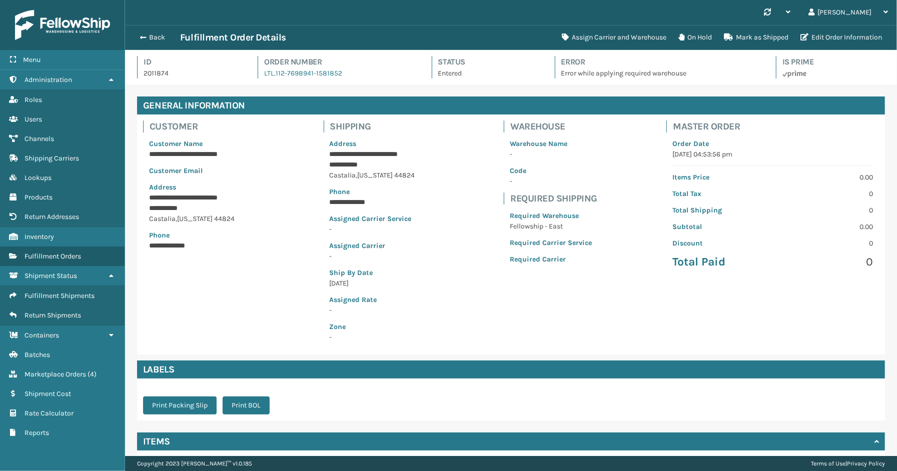
scroll to position [24, 772]
drag, startPoint x: 345, startPoint y: 74, endPoint x: 273, endPoint y: 73, distance: 72.0
click at [273, 73] on div "Order Number LTL.112-7698941-1581852" at bounding box center [336, 67] width 156 height 23
copy link "112-7698941-1581852"
click at [661, 38] on button "Assign Carrier and Warehouse" at bounding box center [614, 38] width 117 height 20
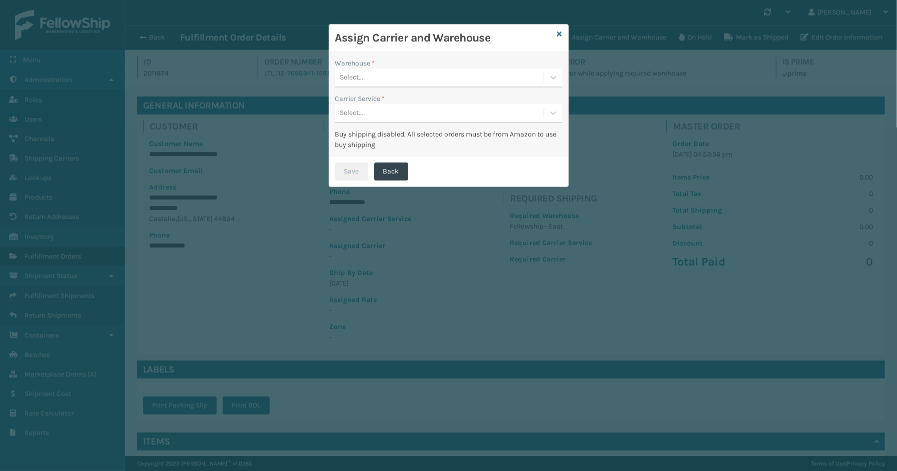
click at [448, 71] on div "Select..." at bounding box center [439, 78] width 209 height 17
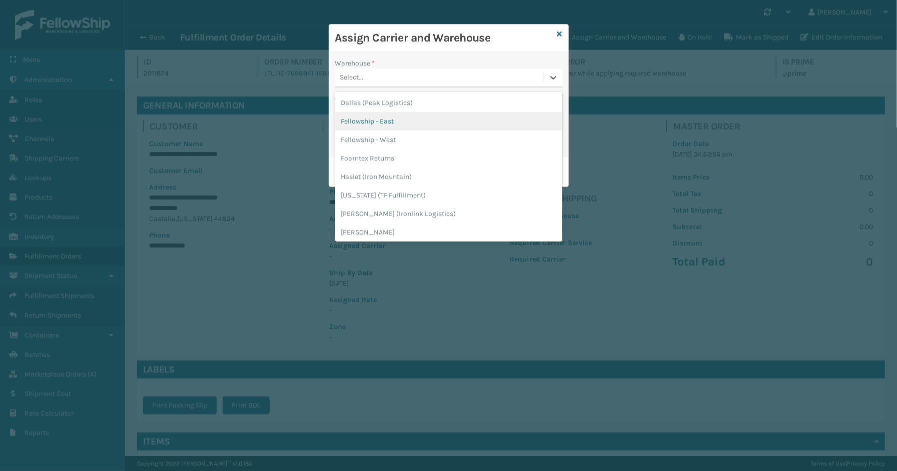
click at [411, 125] on div "Fellowship - East" at bounding box center [448, 121] width 227 height 19
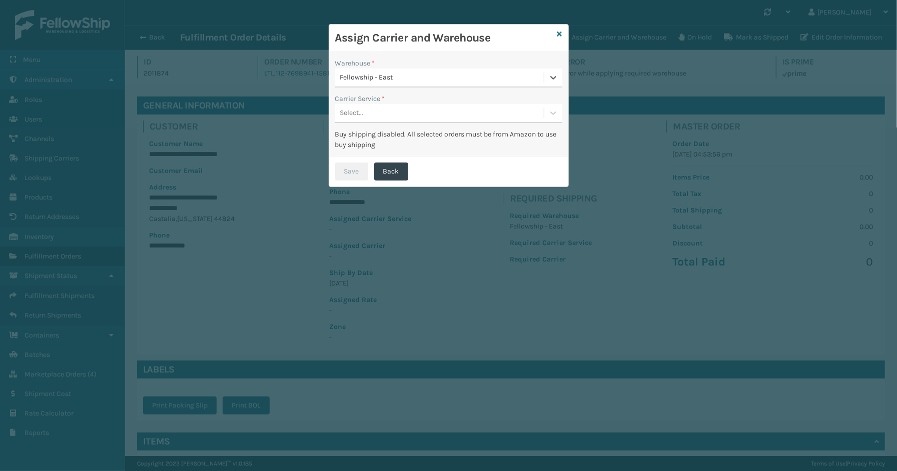
click at [394, 113] on div "Select..." at bounding box center [439, 113] width 209 height 17
drag, startPoint x: 381, startPoint y: 137, endPoint x: 364, endPoint y: 156, distance: 25.2
click at [380, 137] on div "LTL" at bounding box center [448, 138] width 227 height 19
click at [358, 161] on div "Save Back" at bounding box center [448, 172] width 239 height 30
click at [359, 169] on button "Save" at bounding box center [351, 172] width 33 height 18
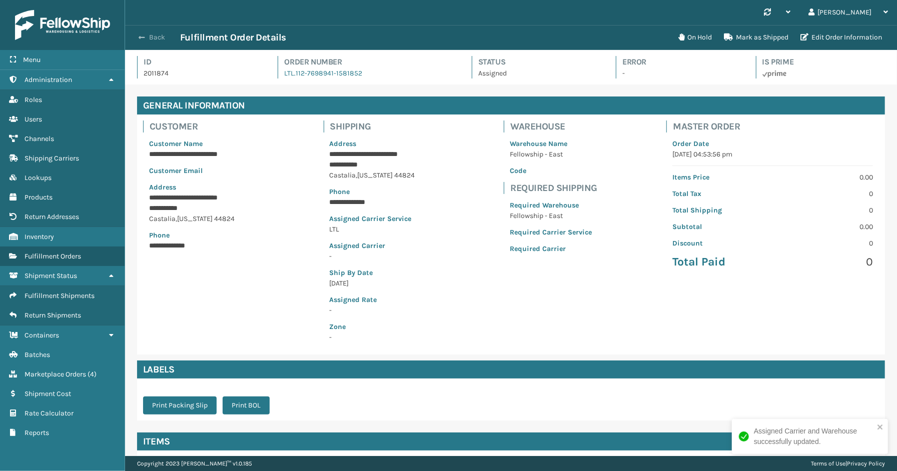
click at [157, 37] on button "Back" at bounding box center [157, 37] width 46 height 9
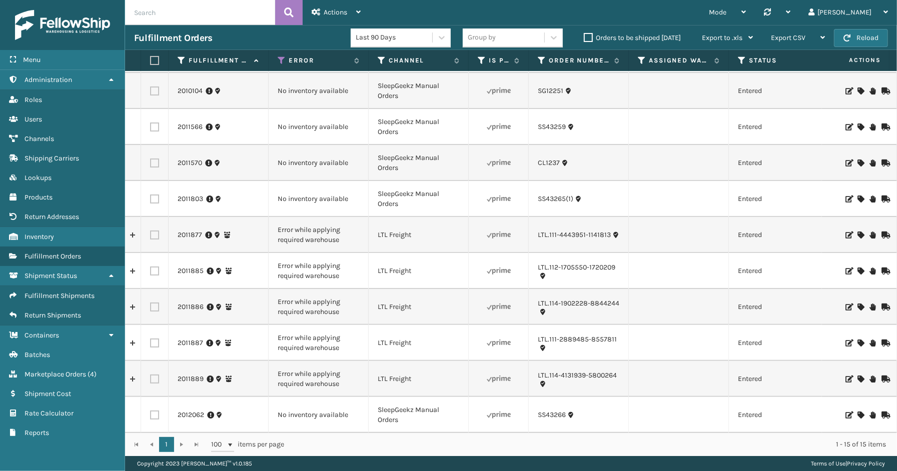
scroll to position [111, 0]
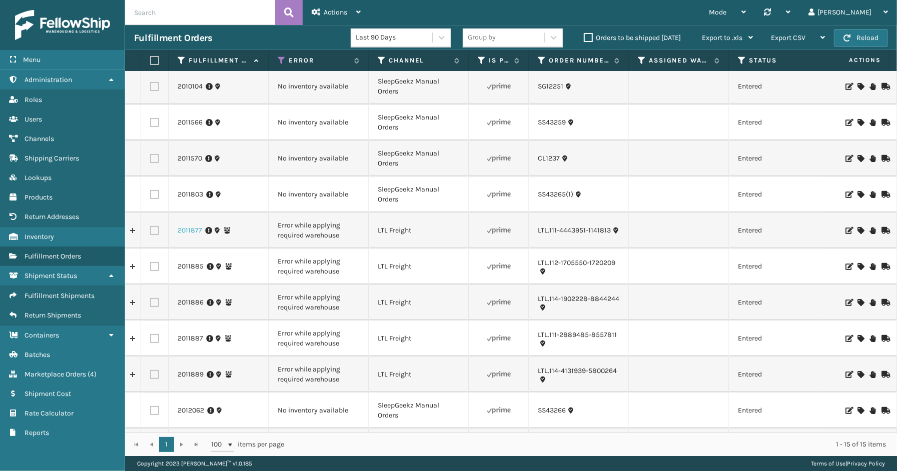
click at [189, 231] on link "2011877" at bounding box center [190, 231] width 25 height 10
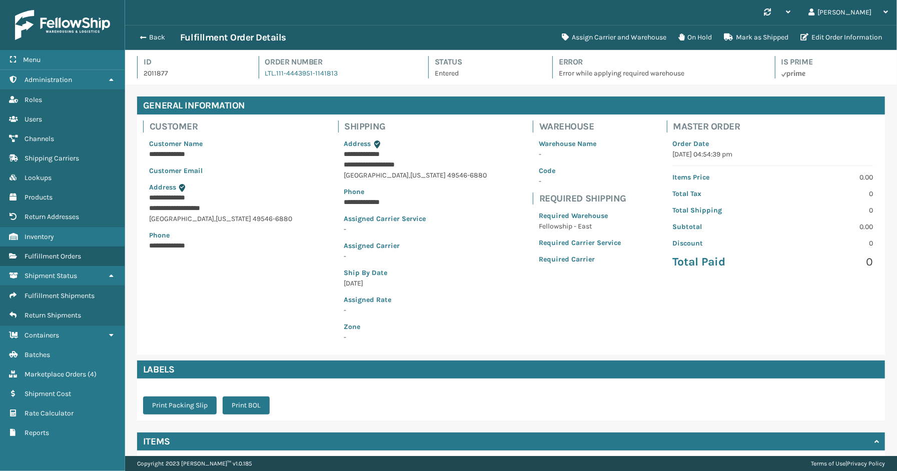
scroll to position [24, 772]
drag, startPoint x: 341, startPoint y: 74, endPoint x: 274, endPoint y: 82, distance: 67.4
click at [274, 82] on div "Id 2011877 Order Number LTL.111-4443951-1141813 Status Entered Error Error whil…" at bounding box center [511, 70] width 748 height 29
copy link "111-4443951-1141813"
click at [620, 38] on button "Assign Carrier and Warehouse" at bounding box center [614, 38] width 117 height 20
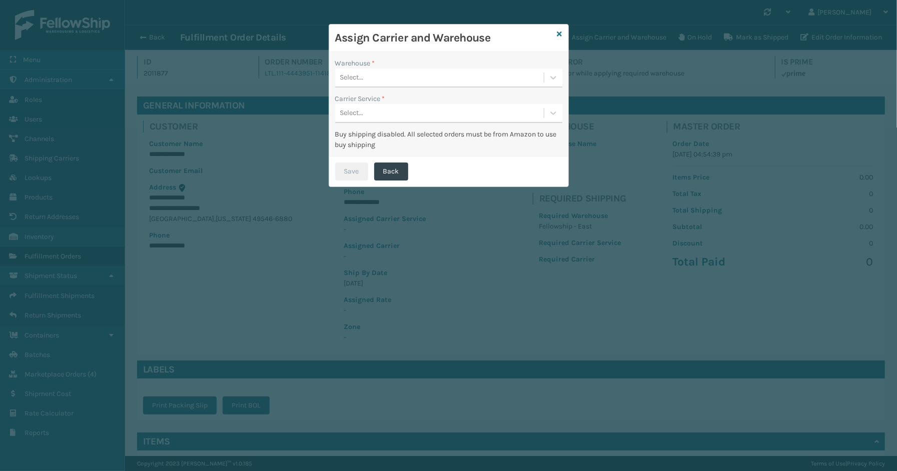
click at [434, 77] on div "Select..." at bounding box center [439, 78] width 209 height 17
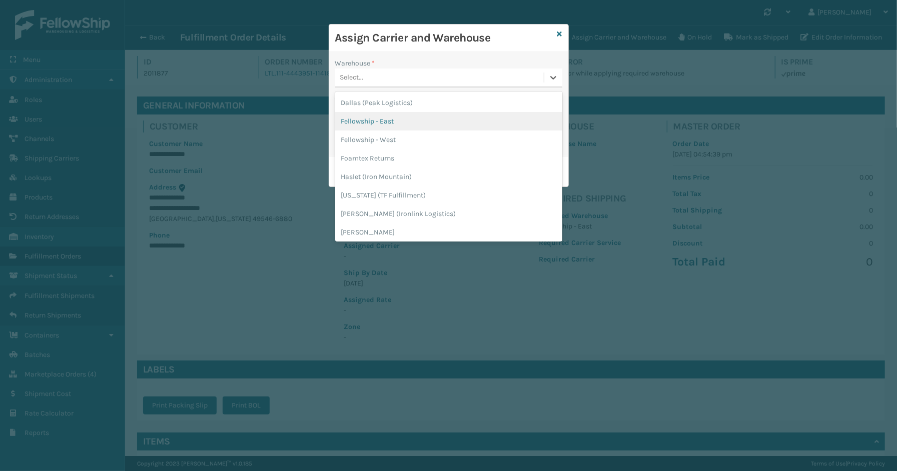
click at [377, 126] on div "Fellowship - East" at bounding box center [448, 121] width 227 height 19
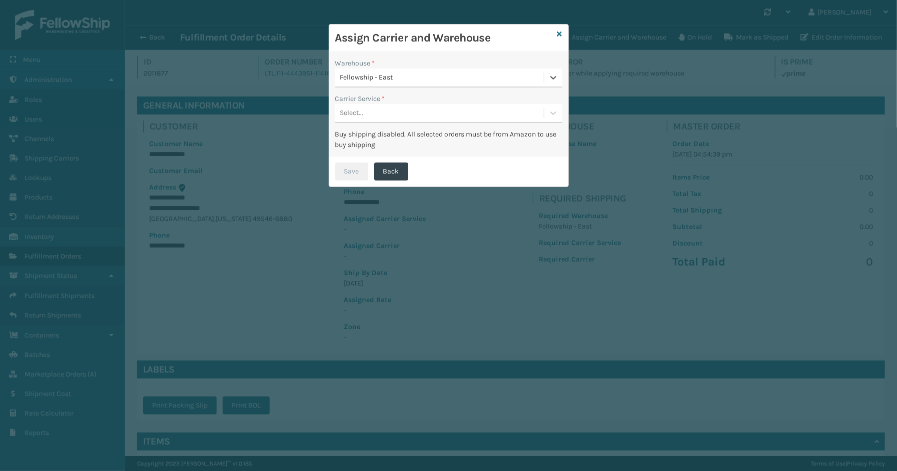
click at [377, 114] on div "Select..." at bounding box center [439, 113] width 209 height 17
click at [378, 138] on div "LTL" at bounding box center [448, 138] width 227 height 19
click at [362, 169] on button "Save" at bounding box center [351, 172] width 33 height 18
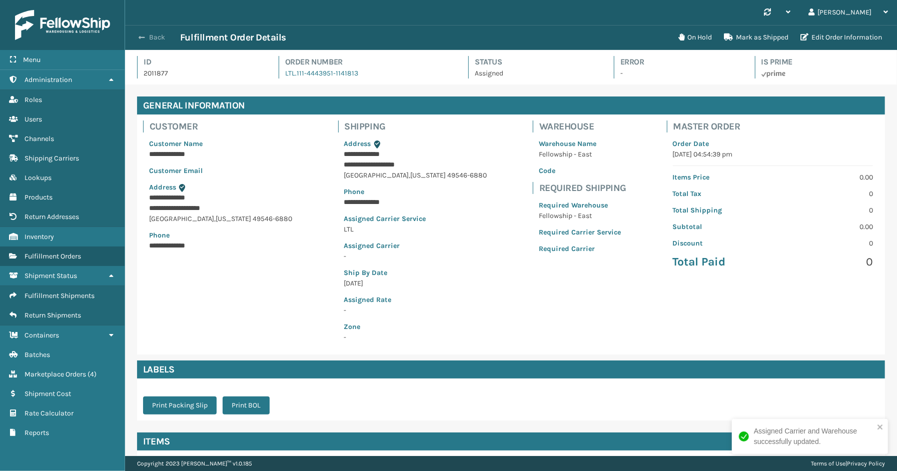
click at [167, 37] on button "Back" at bounding box center [157, 37] width 46 height 9
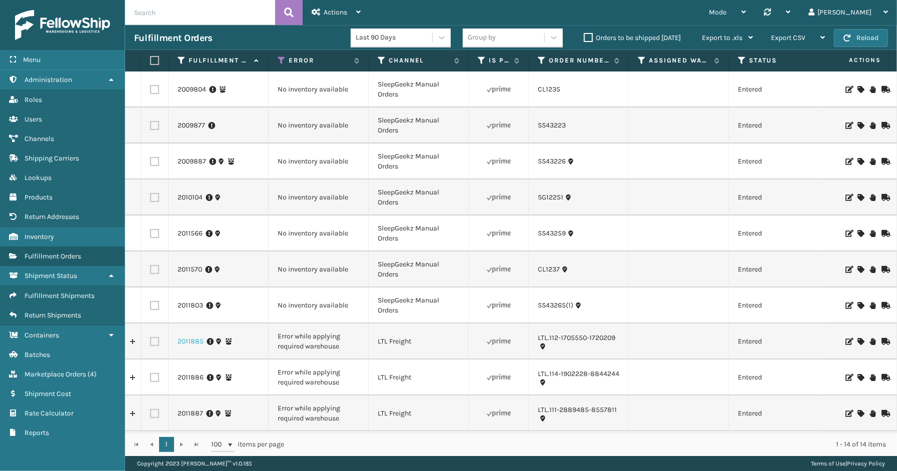
click at [188, 344] on link "2011885" at bounding box center [191, 342] width 26 height 10
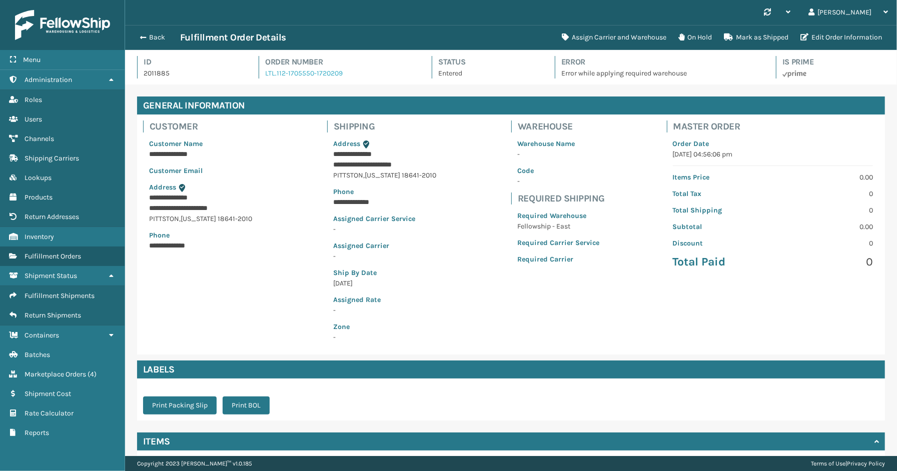
scroll to position [24, 772]
drag, startPoint x: 349, startPoint y: 76, endPoint x: 275, endPoint y: 77, distance: 74.0
click at [275, 77] on div "Order Number LTL.112-1705550-1720209" at bounding box center [336, 67] width 155 height 23
click at [388, 85] on div "**********" at bounding box center [511, 322] width 772 height 474
drag, startPoint x: 350, startPoint y: 77, endPoint x: 274, endPoint y: 74, distance: 76.6
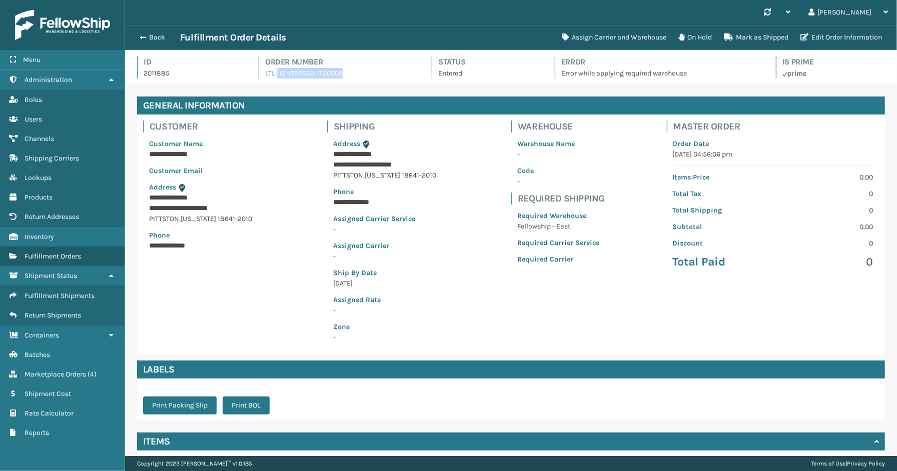
click at [274, 74] on div "Order Number LTL.112-1705550-1720209" at bounding box center [336, 67] width 155 height 23
copy link "112-1705550-1720209"
click at [618, 39] on button "Assign Carrier and Warehouse" at bounding box center [614, 38] width 117 height 20
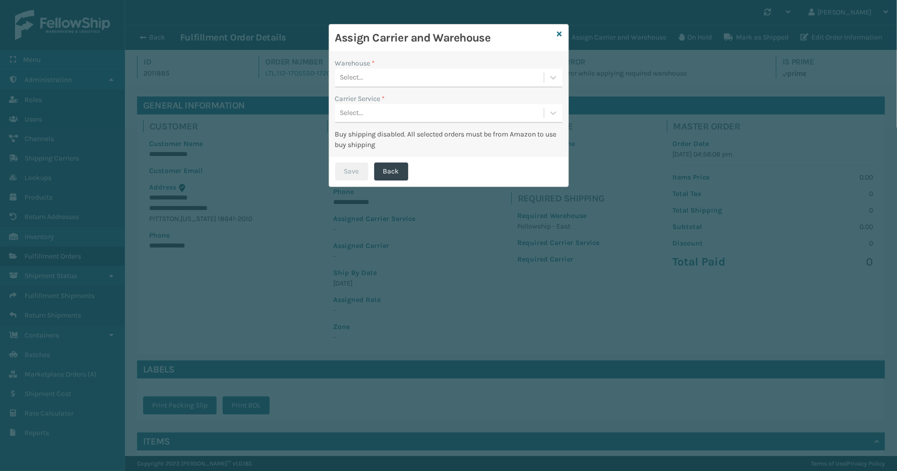
click at [457, 77] on div "Select..." at bounding box center [439, 78] width 209 height 17
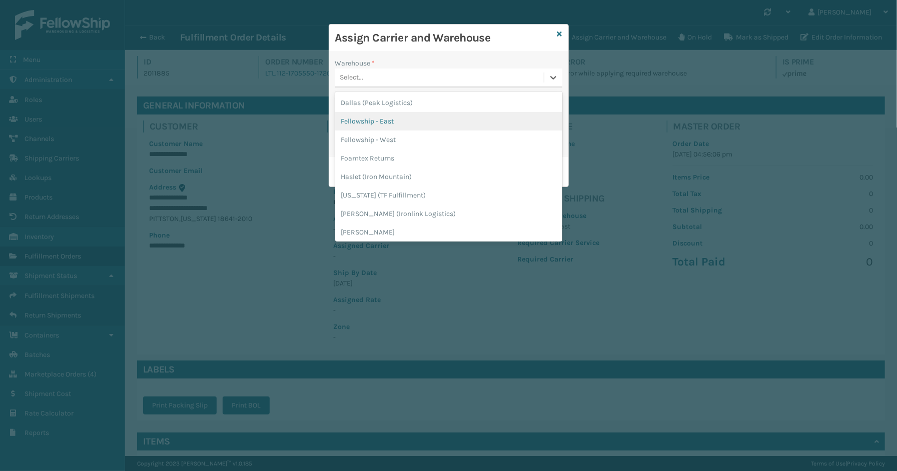
click at [402, 121] on div "Fellowship - East" at bounding box center [448, 121] width 227 height 19
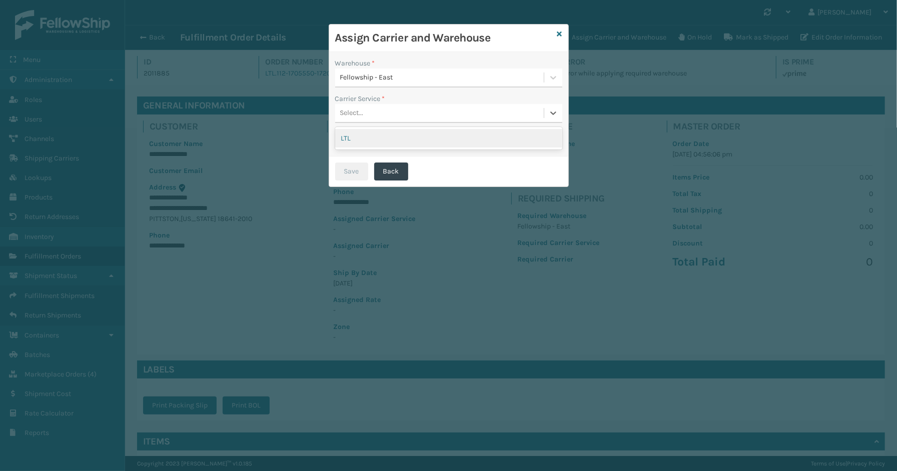
click at [399, 108] on div "Select..." at bounding box center [439, 113] width 209 height 17
drag, startPoint x: 383, startPoint y: 137, endPoint x: 356, endPoint y: 162, distance: 36.4
click at [382, 138] on div "LTL" at bounding box center [448, 138] width 227 height 19
click at [354, 166] on button "Save" at bounding box center [351, 172] width 33 height 18
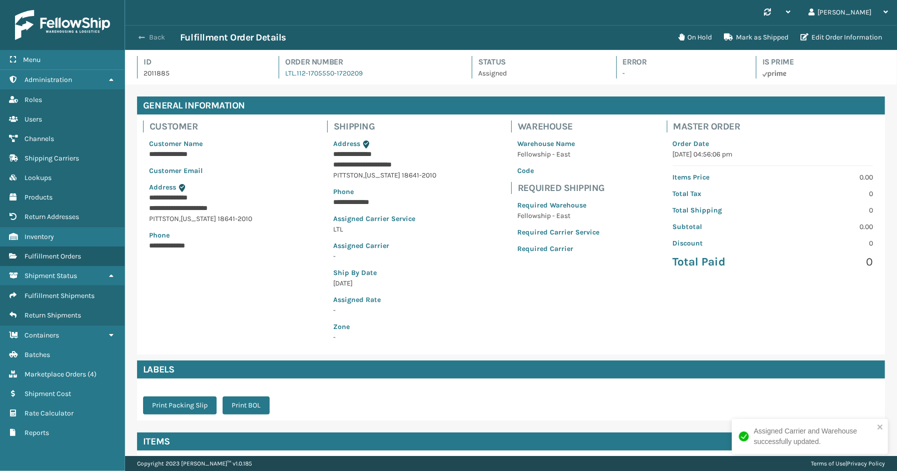
click at [143, 34] on span "button" at bounding box center [142, 37] width 6 height 7
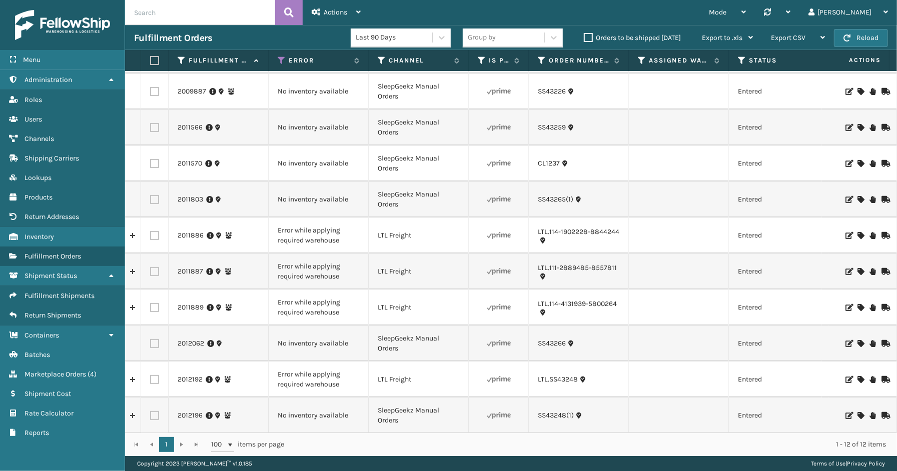
scroll to position [79, 0]
click at [188, 230] on link "2011886" at bounding box center [191, 235] width 26 height 10
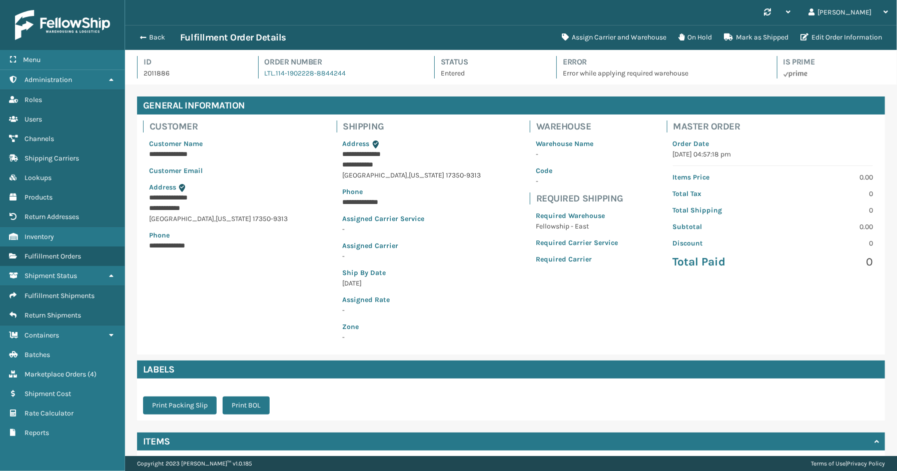
scroll to position [24, 772]
drag, startPoint x: 353, startPoint y: 77, endPoint x: 274, endPoint y: 83, distance: 79.7
click at [274, 83] on div "Id 2011886 Order Number LTL.114-1902228-8844244 Status Entered Error Error whil…" at bounding box center [511, 70] width 748 height 29
copy link "114-1902228-8844244"
click at [620, 38] on button "Assign Carrier and Warehouse" at bounding box center [614, 38] width 117 height 20
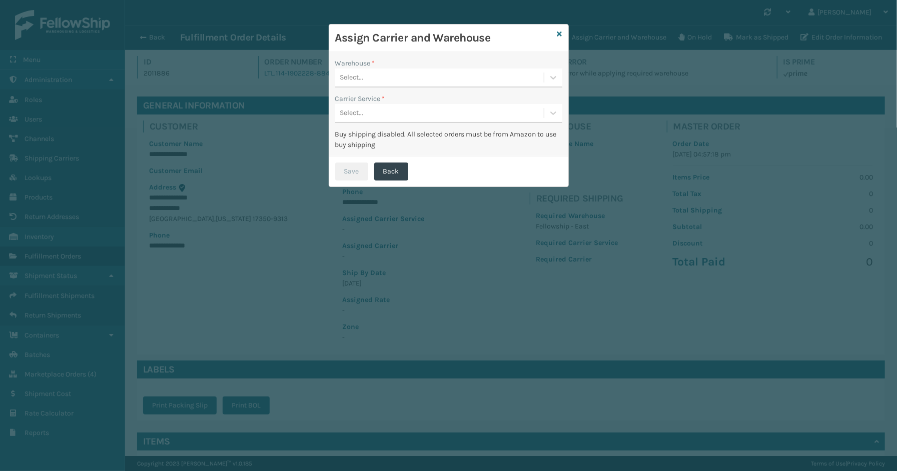
click at [404, 78] on div "Select..." at bounding box center [439, 78] width 209 height 17
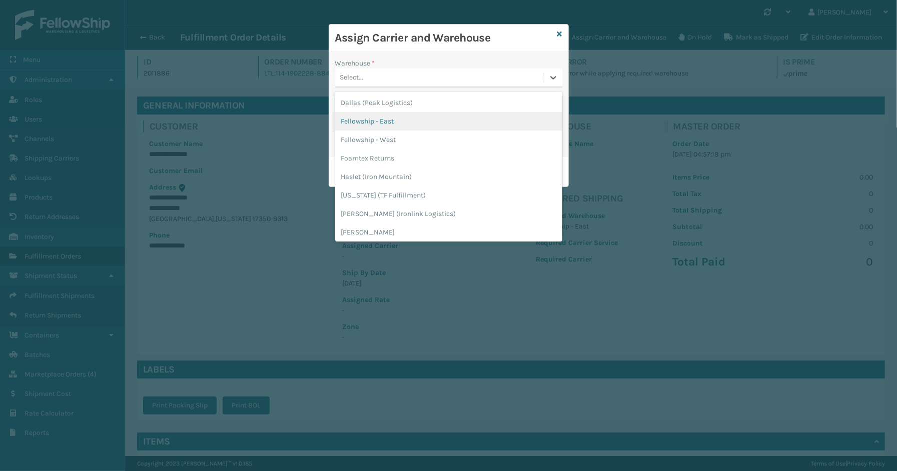
click at [388, 123] on div "Fellowship - East" at bounding box center [448, 121] width 227 height 19
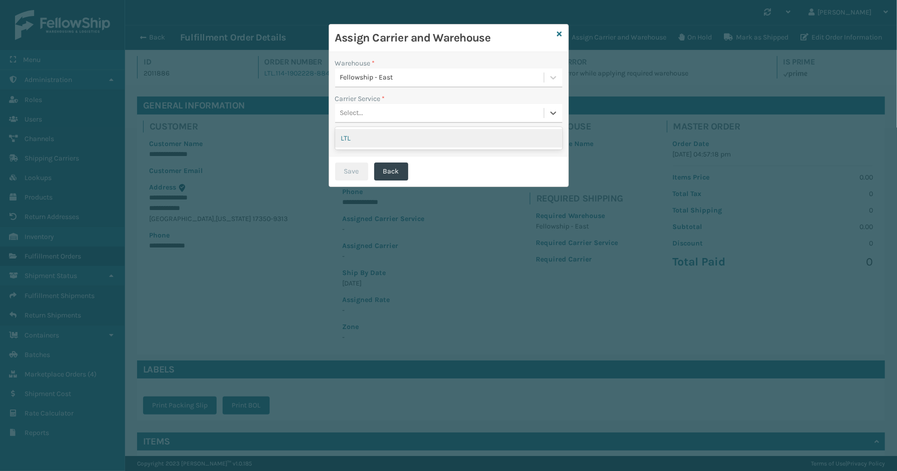
click at [378, 107] on div "Select..." at bounding box center [439, 113] width 209 height 17
drag, startPoint x: 364, startPoint y: 138, endPoint x: 358, endPoint y: 189, distance: 51.4
click at [364, 139] on div "LTL" at bounding box center [448, 138] width 227 height 19
click at [357, 173] on button "Save" at bounding box center [351, 172] width 33 height 18
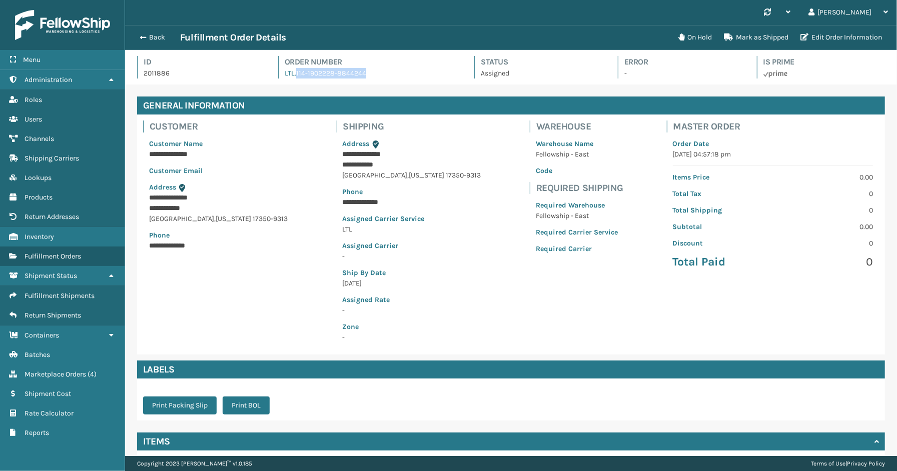
drag, startPoint x: 393, startPoint y: 74, endPoint x: 294, endPoint y: 78, distance: 99.1
click at [294, 78] on div "Order Number LTL.114-1902228-8844244" at bounding box center [367, 67] width 179 height 23
click at [153, 36] on button "Back" at bounding box center [157, 37] width 46 height 9
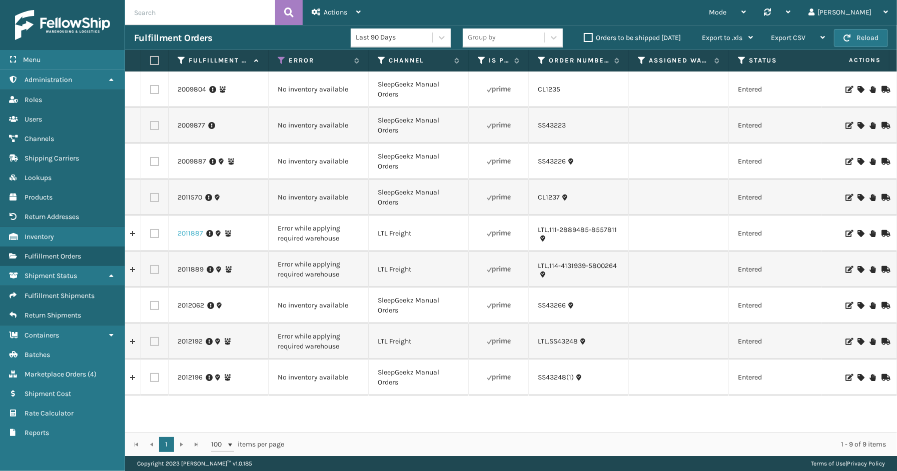
click at [187, 231] on link "2011887" at bounding box center [191, 234] width 26 height 10
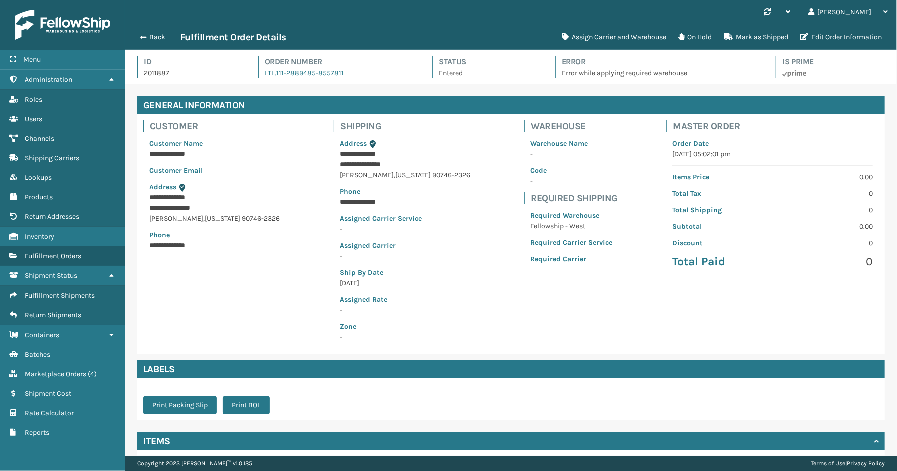
scroll to position [24, 772]
drag, startPoint x: 326, startPoint y: 78, endPoint x: 274, endPoint y: 75, distance: 52.1
click at [274, 75] on div "Order Number LTL.111-2889485-8557811" at bounding box center [336, 67] width 157 height 23
copy link "111-2889485-8557811"
click at [646, 38] on button "Assign Carrier and Warehouse" at bounding box center [614, 38] width 117 height 20
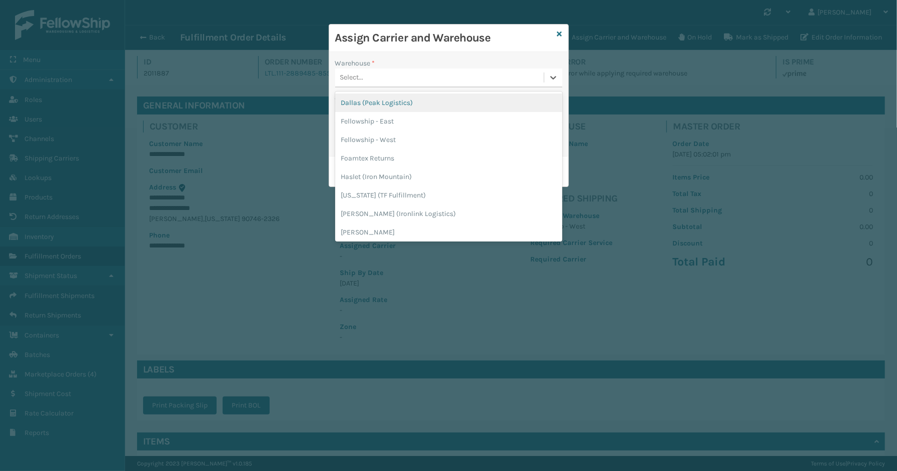
click at [414, 80] on div "Select..." at bounding box center [439, 78] width 209 height 17
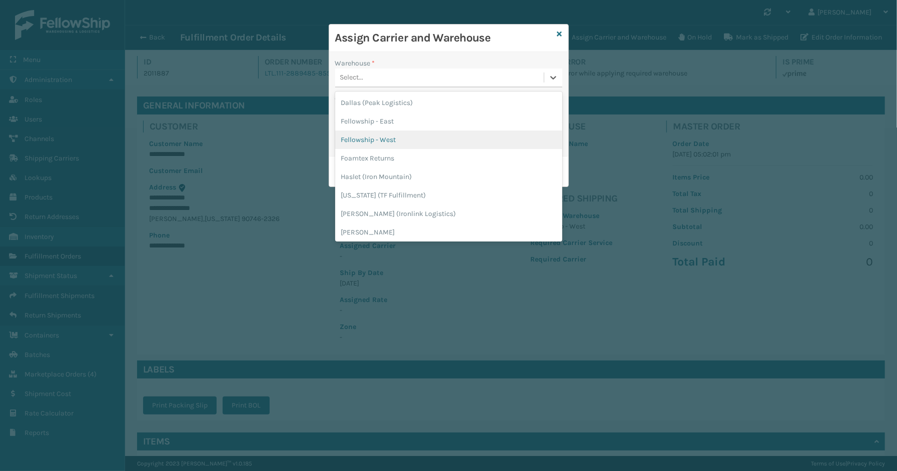
click at [384, 146] on div "Fellowship - West" at bounding box center [448, 140] width 227 height 19
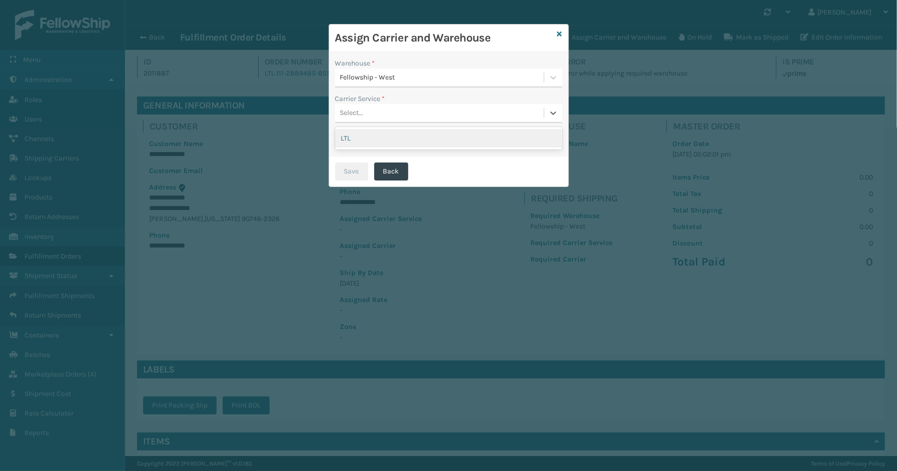
click at [374, 119] on div "Select..." at bounding box center [439, 113] width 209 height 17
click at [370, 136] on div "LTL" at bounding box center [448, 138] width 227 height 19
click at [362, 164] on button "Save" at bounding box center [351, 172] width 33 height 18
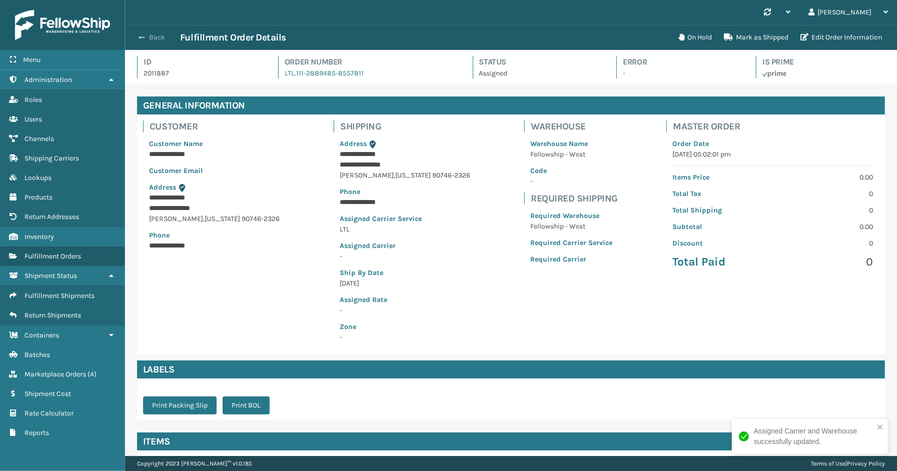
click at [157, 40] on button "Back" at bounding box center [157, 37] width 46 height 9
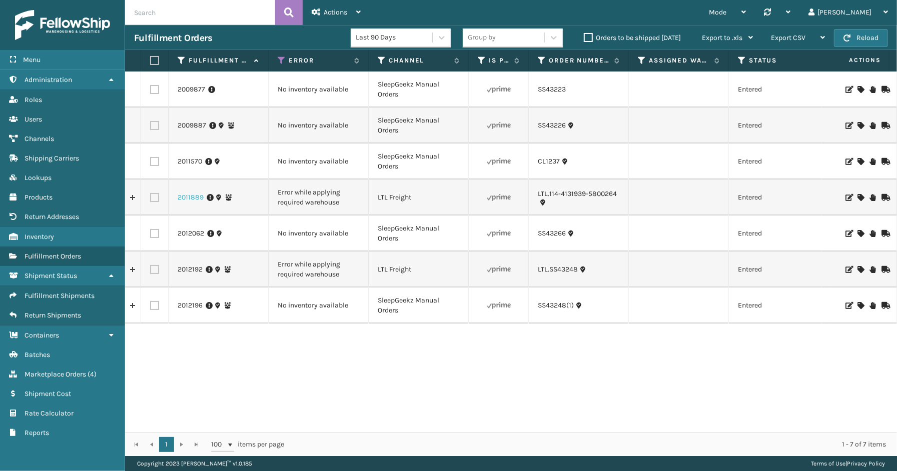
click at [196, 195] on link "2011889" at bounding box center [191, 198] width 26 height 10
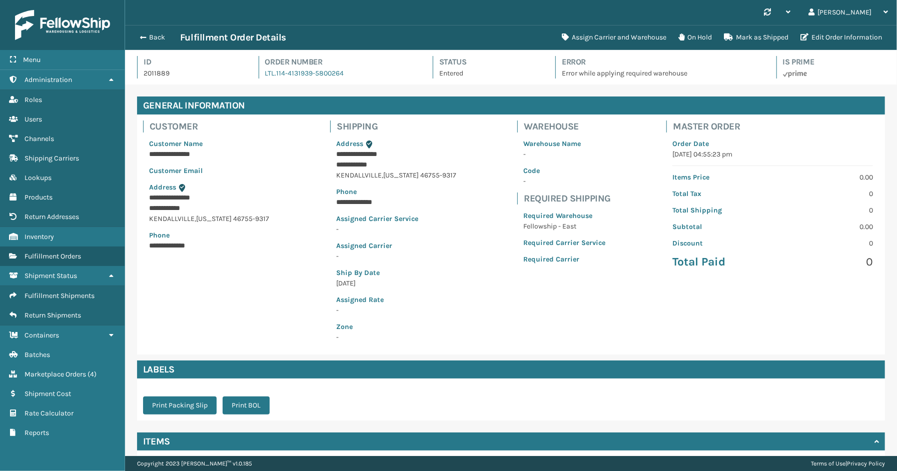
scroll to position [24, 772]
drag, startPoint x: 344, startPoint y: 76, endPoint x: 274, endPoint y: 78, distance: 70.5
click at [274, 78] on div "Order Number LTL.114-4131939-5800264" at bounding box center [337, 67] width 157 height 23
copy link "114-4131939-5800264"
click at [589, 42] on button "Assign Carrier and Warehouse" at bounding box center [614, 38] width 117 height 20
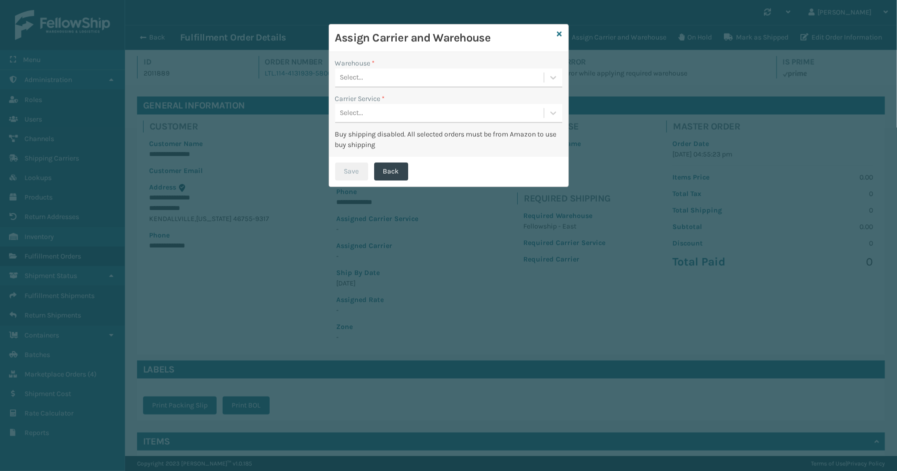
click at [425, 76] on div "Select..." at bounding box center [439, 78] width 209 height 17
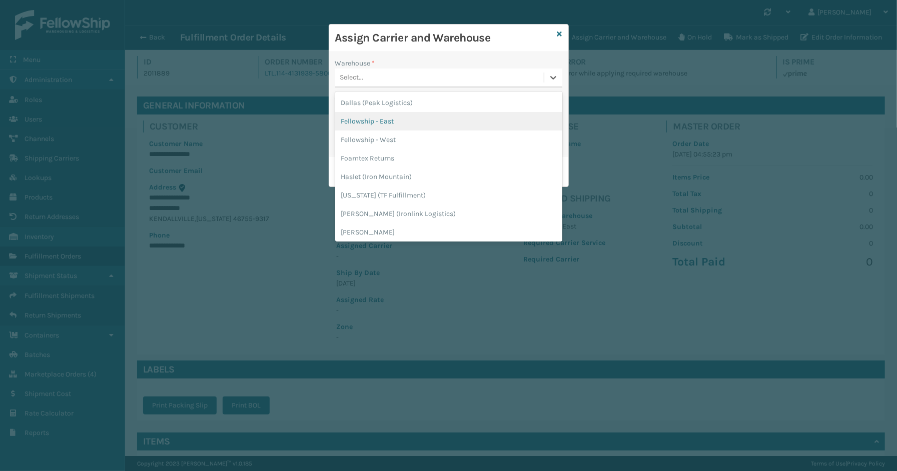
click at [394, 123] on div "Fellowship - East" at bounding box center [448, 121] width 227 height 19
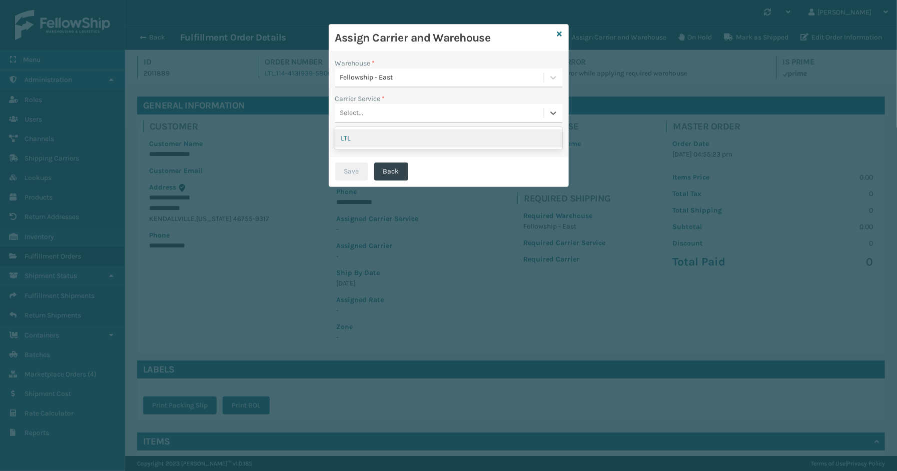
click at [352, 112] on div "Select..." at bounding box center [352, 113] width 24 height 11
click at [361, 136] on div "LTL" at bounding box center [448, 138] width 227 height 19
click at [358, 167] on button "Save" at bounding box center [351, 172] width 33 height 18
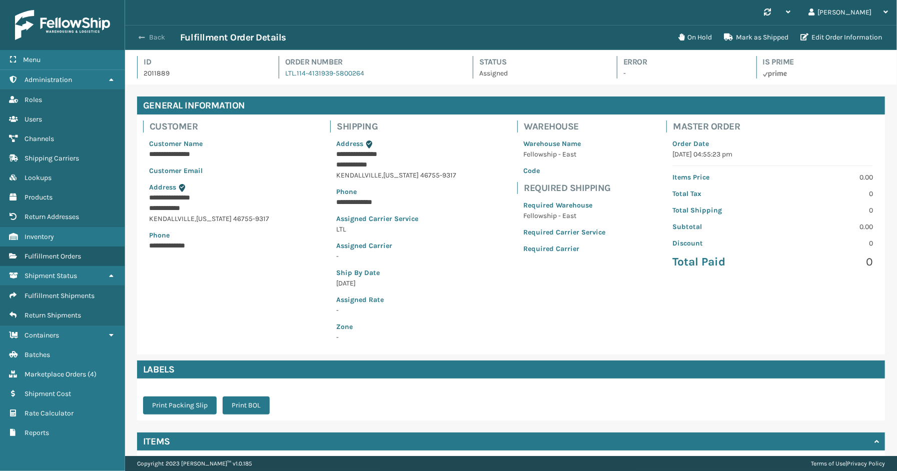
click at [157, 37] on button "Back" at bounding box center [157, 37] width 46 height 9
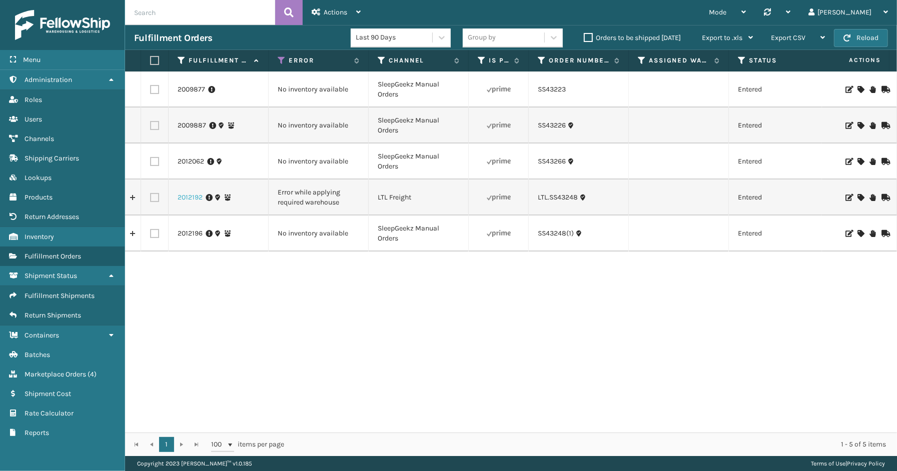
click at [193, 197] on link "2012192" at bounding box center [190, 198] width 25 height 10
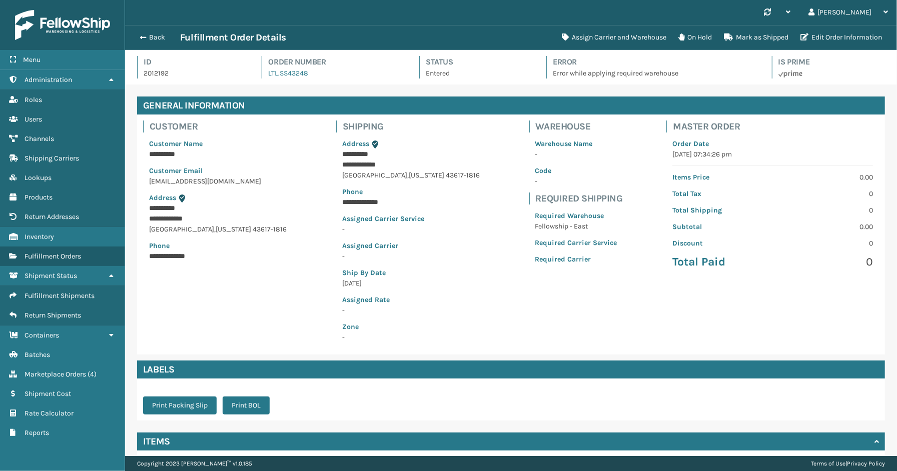
scroll to position [24, 772]
drag, startPoint x: 313, startPoint y: 79, endPoint x: 277, endPoint y: 82, distance: 35.6
click at [277, 82] on div "Id 2012192 Order Number LTL.SS43248 Status Entered Error Error while applying r…" at bounding box center [511, 70] width 748 height 29
copy link "SS43248"
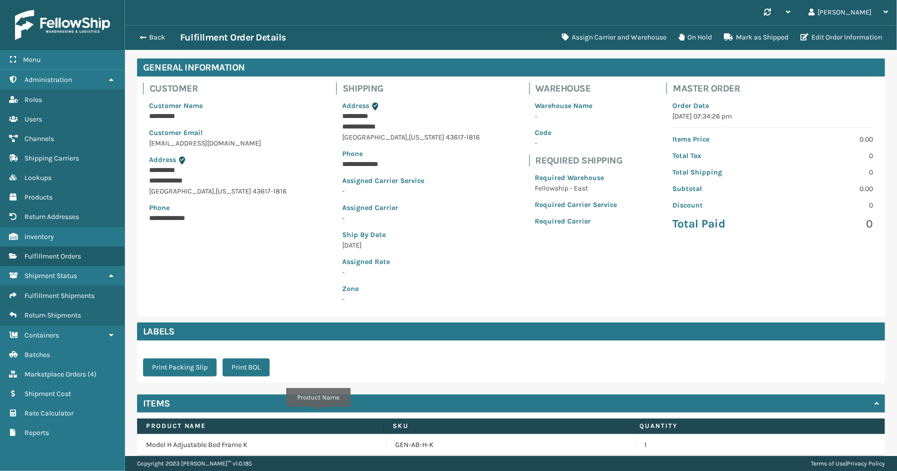
scroll to position [102, 0]
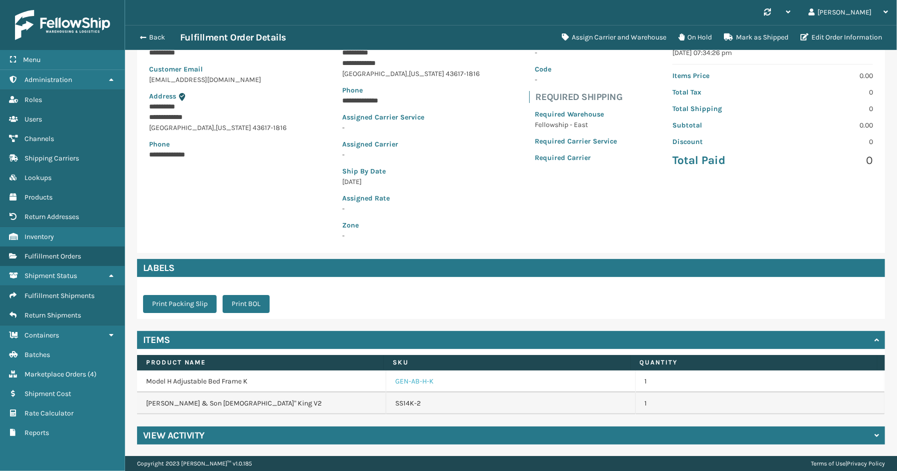
click at [417, 379] on link "GEN-AB-H-K" at bounding box center [414, 382] width 39 height 10
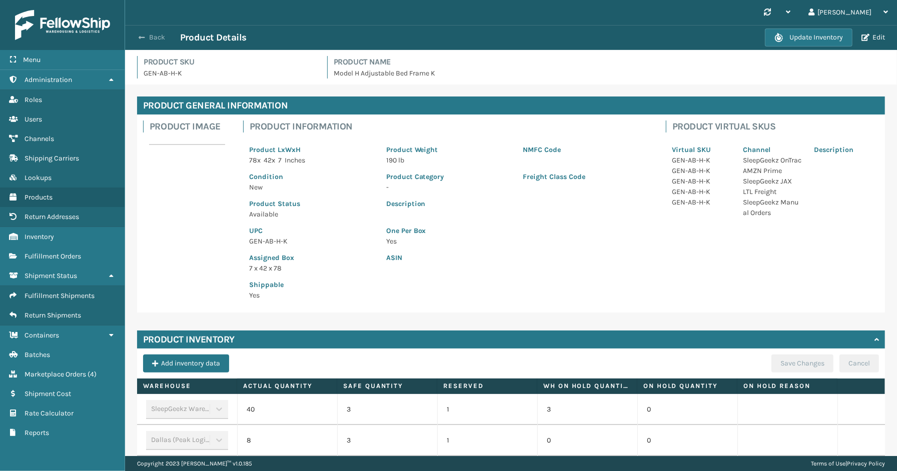
click at [153, 37] on button "Back" at bounding box center [157, 37] width 46 height 9
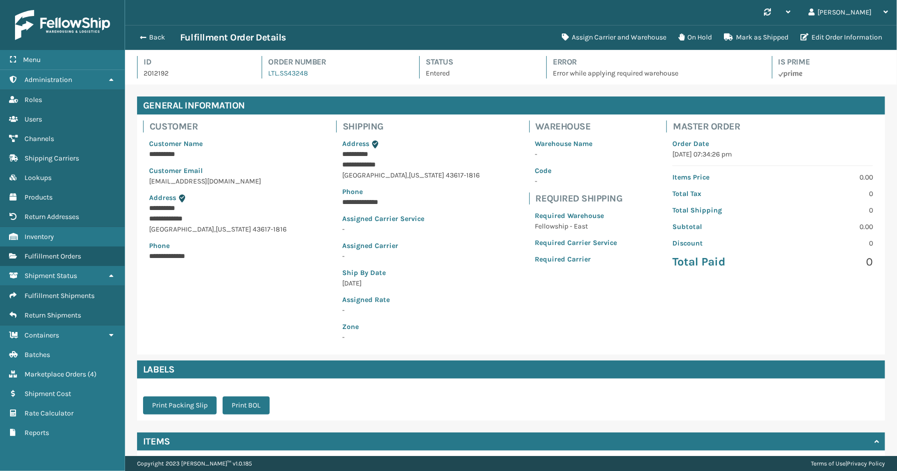
scroll to position [102, 0]
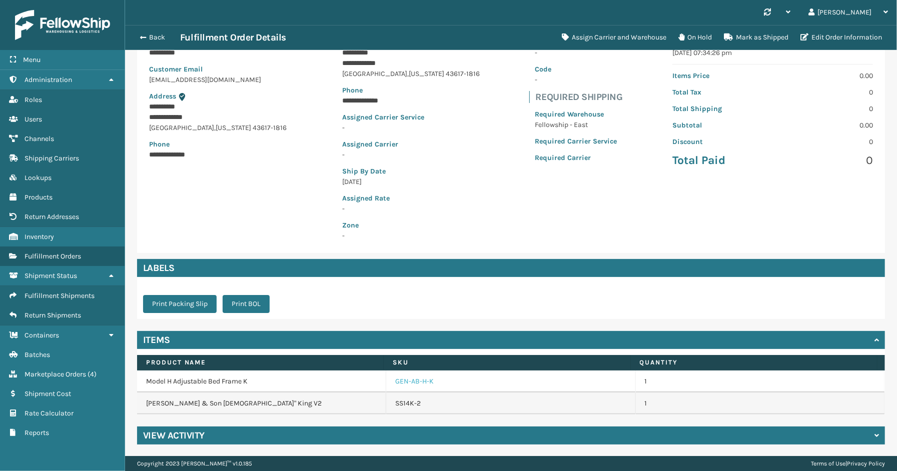
click at [412, 383] on link "GEN-AB-H-K" at bounding box center [414, 382] width 39 height 10
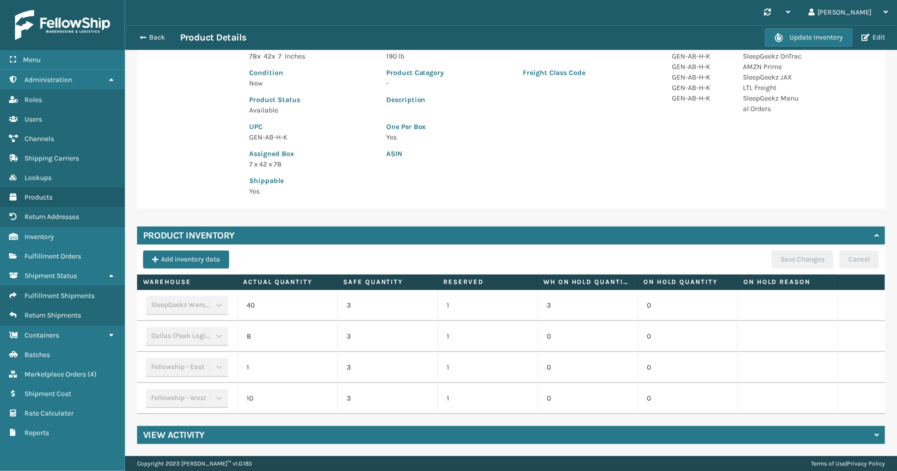
scroll to position [112, 0]
click at [157, 34] on button "Back" at bounding box center [157, 37] width 46 height 9
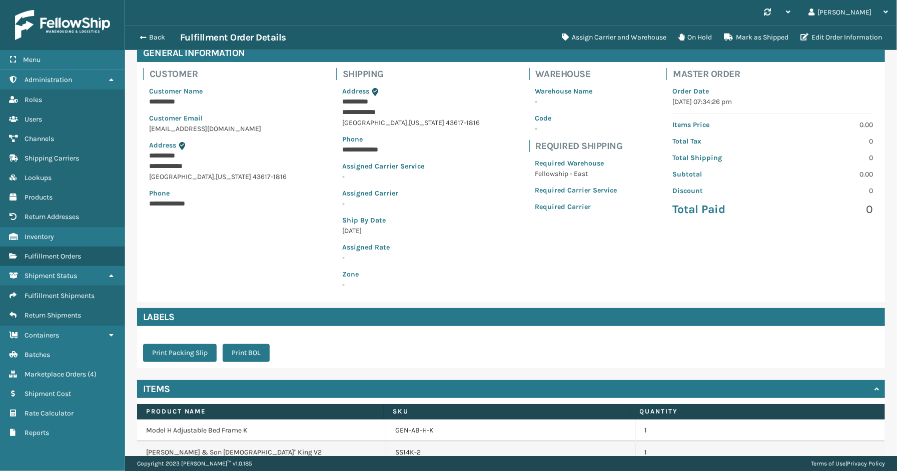
scroll to position [102, 0]
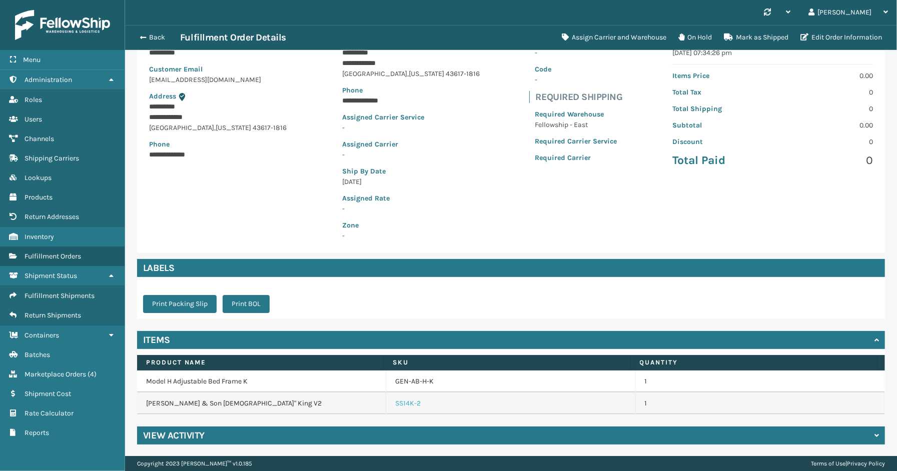
click at [405, 402] on link "SS14K-2" at bounding box center [408, 404] width 26 height 10
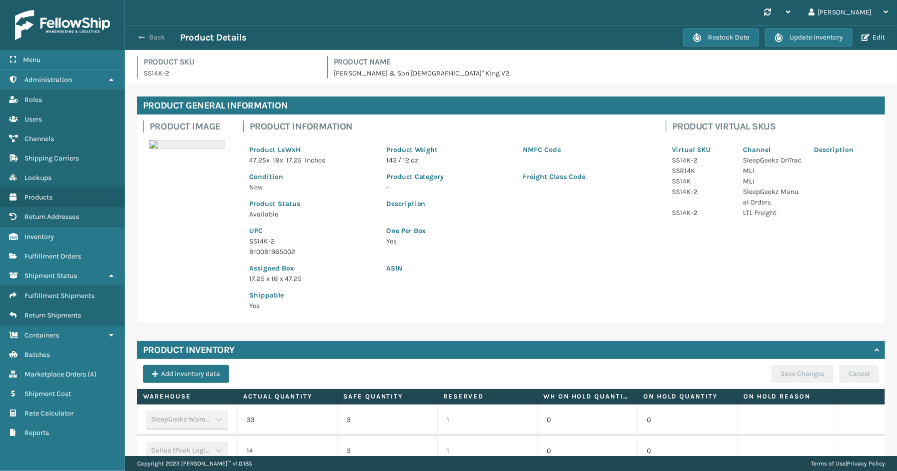
click at [166, 40] on button "Back" at bounding box center [157, 37] width 46 height 9
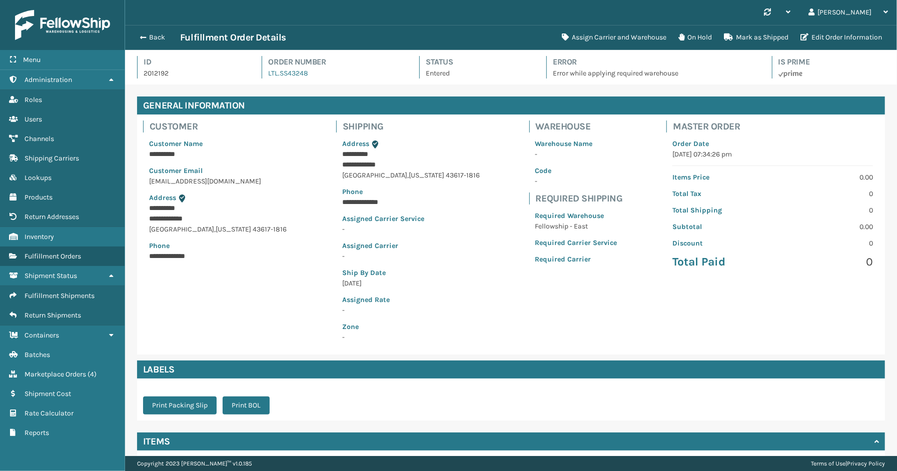
scroll to position [24, 772]
click at [154, 36] on button "Back" at bounding box center [157, 37] width 46 height 9
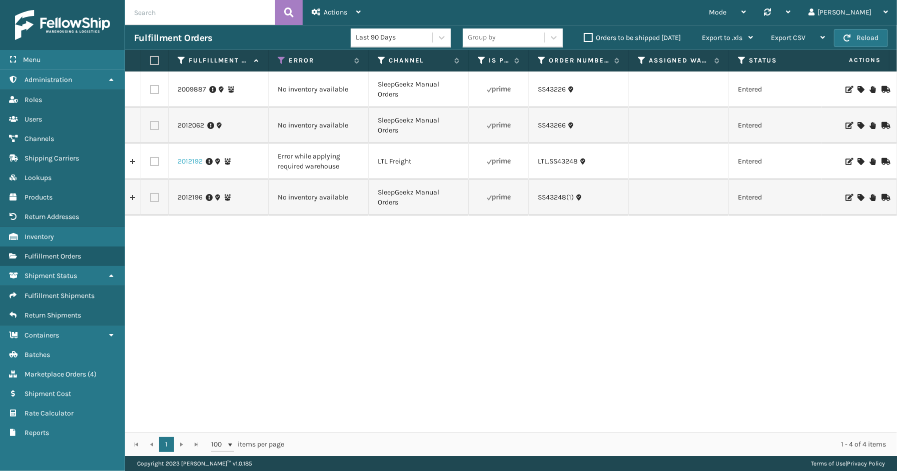
click at [182, 162] on link "2012192" at bounding box center [190, 162] width 25 height 10
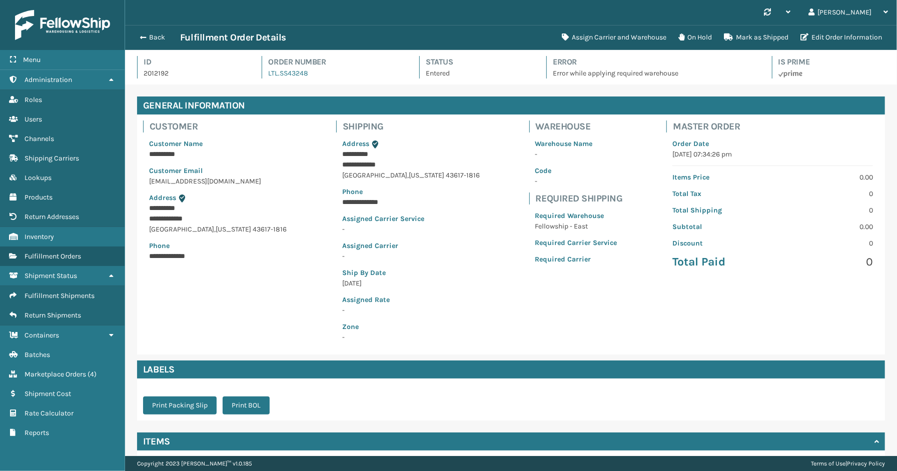
scroll to position [24, 772]
click at [586, 41] on button "Assign Carrier and Warehouse" at bounding box center [614, 38] width 117 height 20
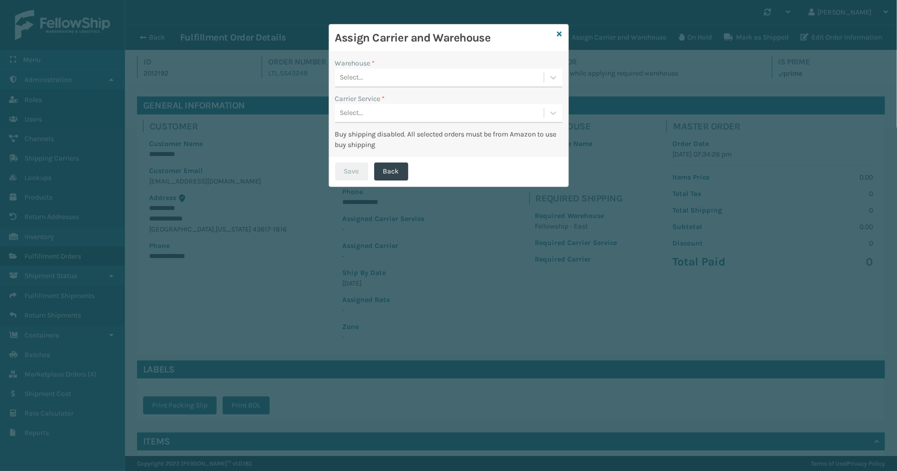
drag, startPoint x: 433, startPoint y: 89, endPoint x: 430, endPoint y: 83, distance: 7.0
click at [432, 89] on div "Warehouse * Select... Carrier Service * Select... Buy shipping disabled. All se…" at bounding box center [448, 104] width 239 height 105
click at [429, 81] on div "Select..." at bounding box center [439, 78] width 209 height 17
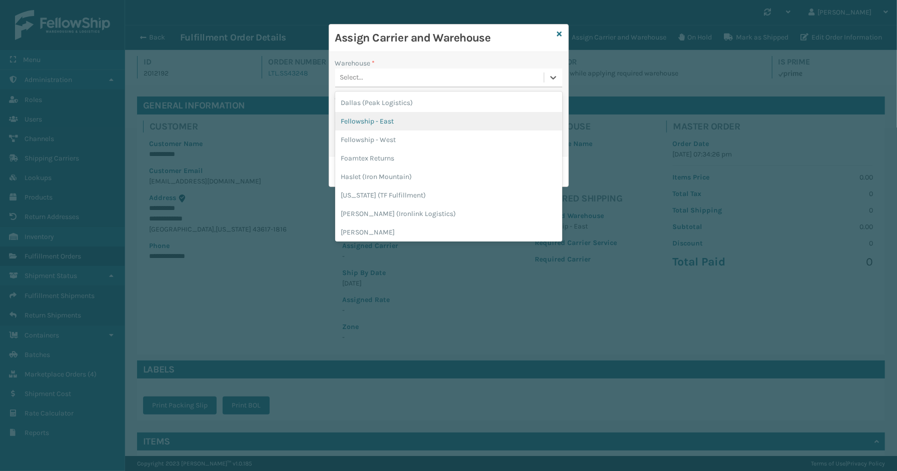
click at [374, 125] on div "Fellowship - East" at bounding box center [448, 121] width 227 height 19
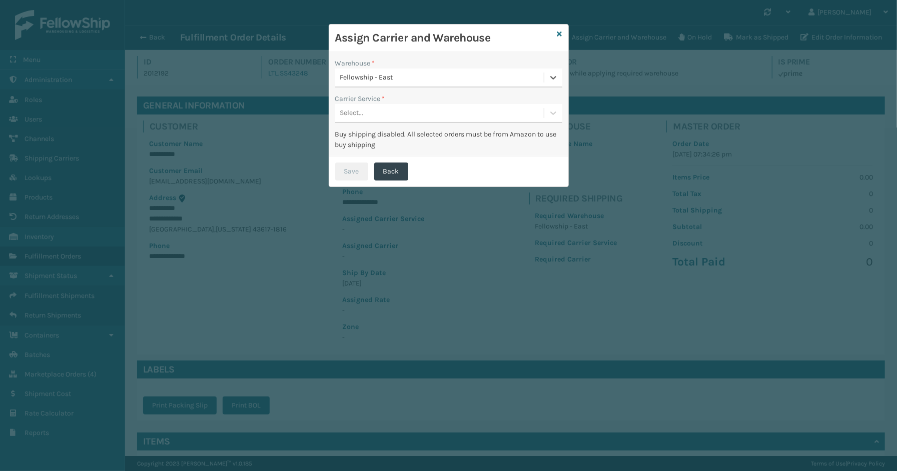
click at [379, 108] on div "Select..." at bounding box center [439, 113] width 209 height 17
drag, startPoint x: 372, startPoint y: 139, endPoint x: 367, endPoint y: 161, distance: 22.6
click at [372, 143] on div "LTL" at bounding box center [448, 138] width 227 height 19
click at [361, 168] on button "Save" at bounding box center [351, 172] width 33 height 18
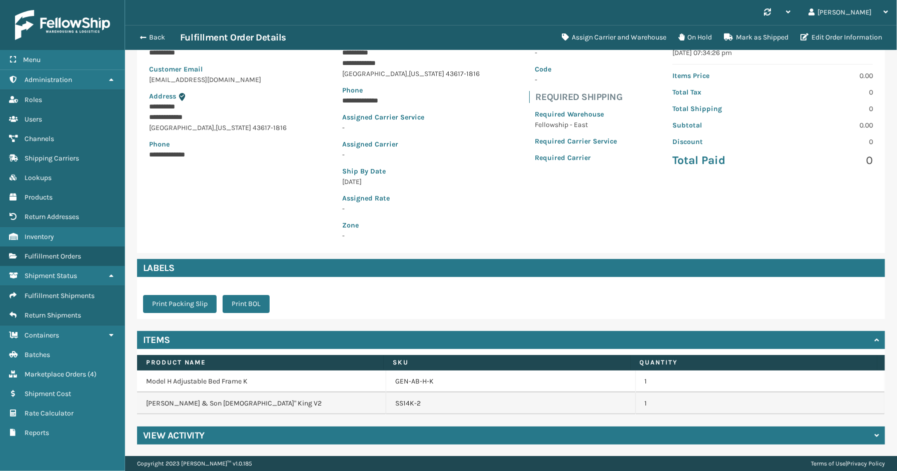
scroll to position [0, 0]
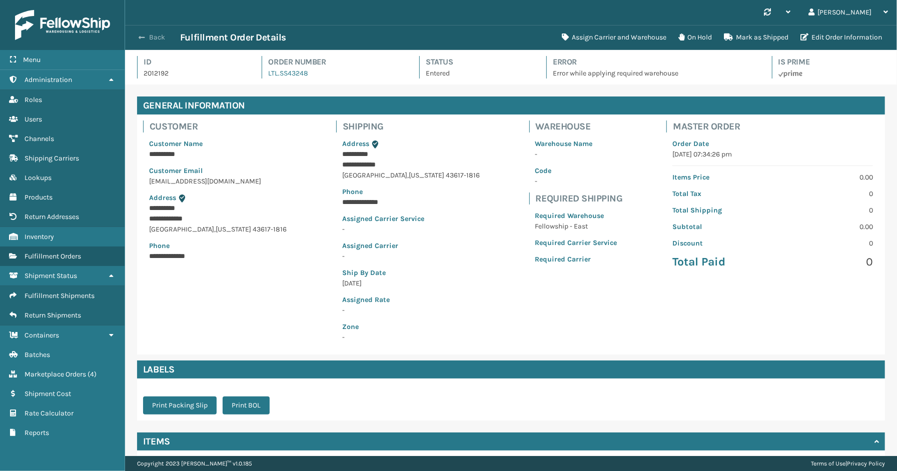
click at [150, 38] on button "Back" at bounding box center [157, 37] width 46 height 9
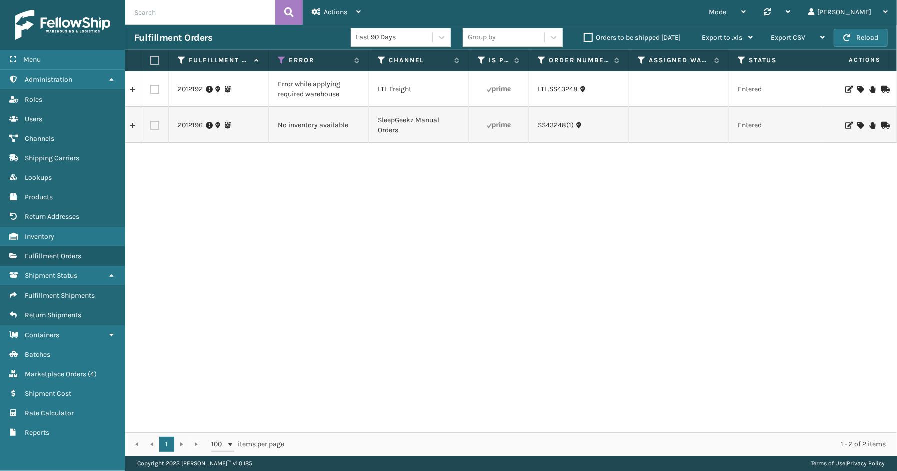
click at [254, 96] on td "2012192" at bounding box center [219, 90] width 100 height 36
click at [185, 91] on link "2012192" at bounding box center [190, 90] width 25 height 10
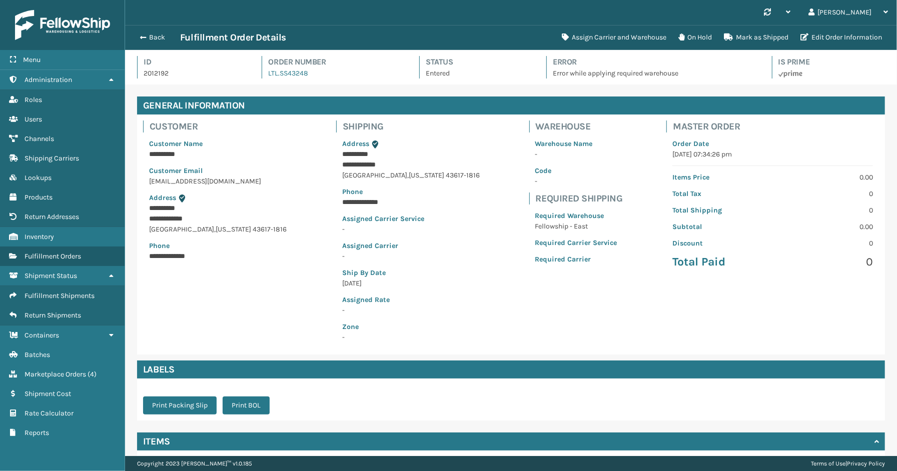
scroll to position [24, 772]
click at [702, 31] on button "On Hold" at bounding box center [695, 38] width 46 height 20
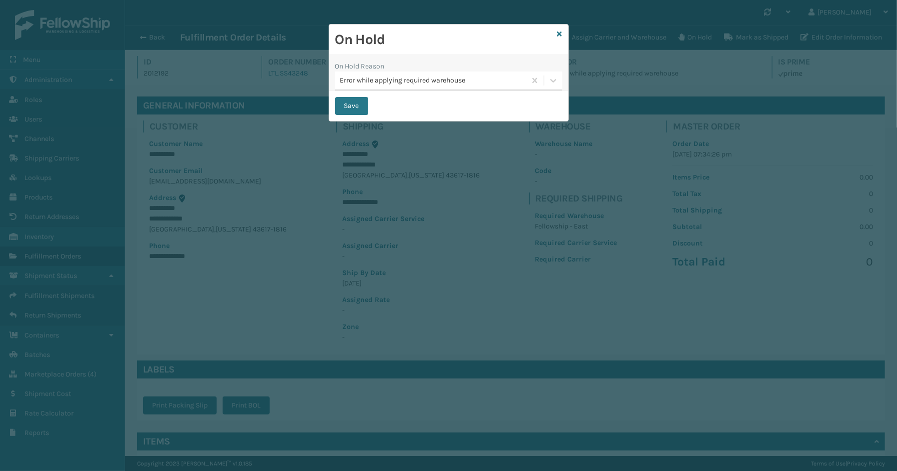
click at [430, 81] on div "Error while applying required warehouse" at bounding box center [433, 81] width 187 height 11
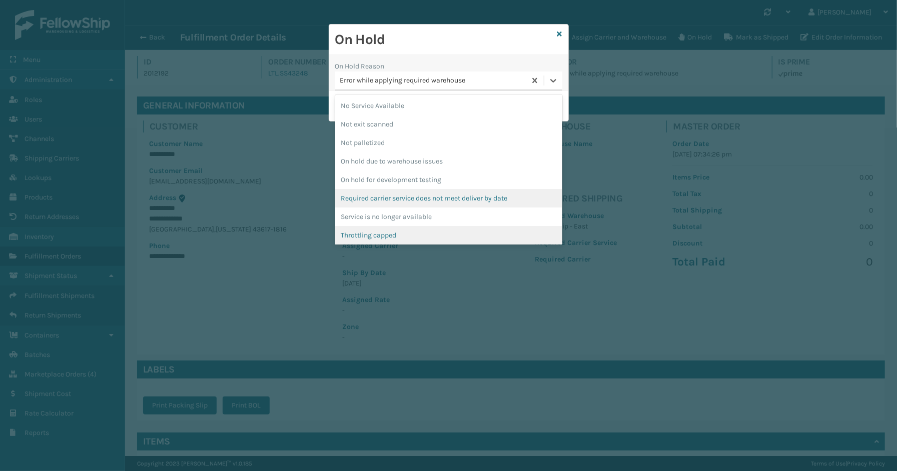
scroll to position [242, 0]
drag, startPoint x: 394, startPoint y: 227, endPoint x: 392, endPoint y: 209, distance: 17.7
click at [395, 227] on div "To be cancelled" at bounding box center [448, 234] width 227 height 19
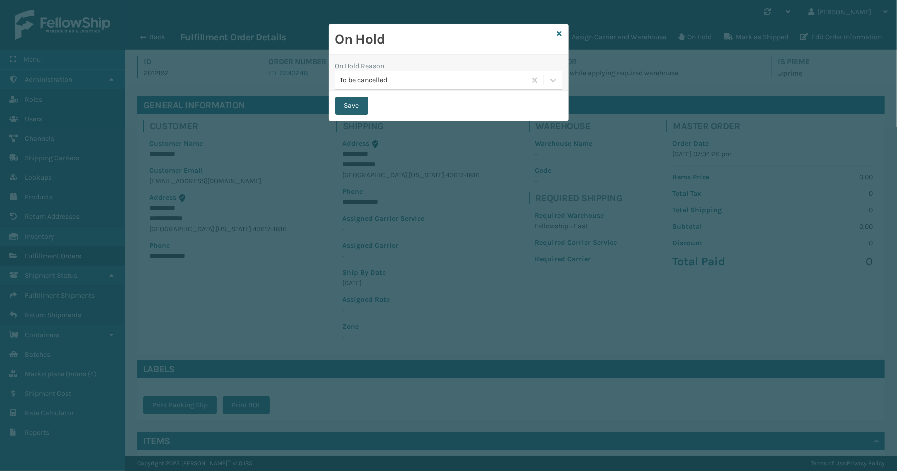
click at [359, 101] on button "Save" at bounding box center [351, 106] width 33 height 18
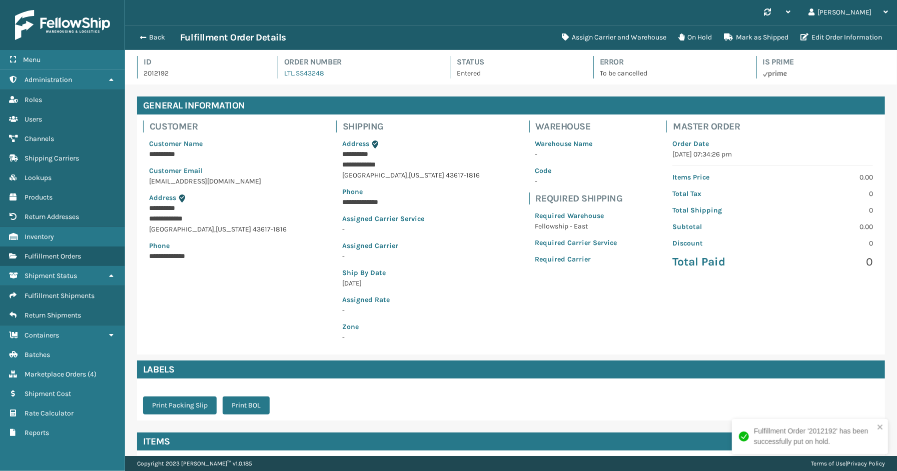
scroll to position [24, 772]
click at [150, 36] on button "Back" at bounding box center [157, 37] width 46 height 9
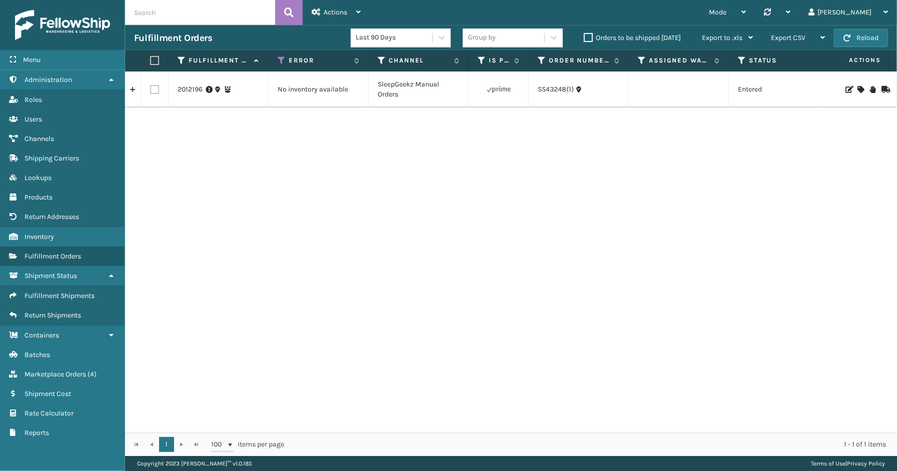
click at [95, 450] on div "Menu Administration Roles Users Channels Shipping Carriers Lookups Products Ret…" at bounding box center [62, 235] width 125 height 471
